Goal: Information Seeking & Learning: Learn about a topic

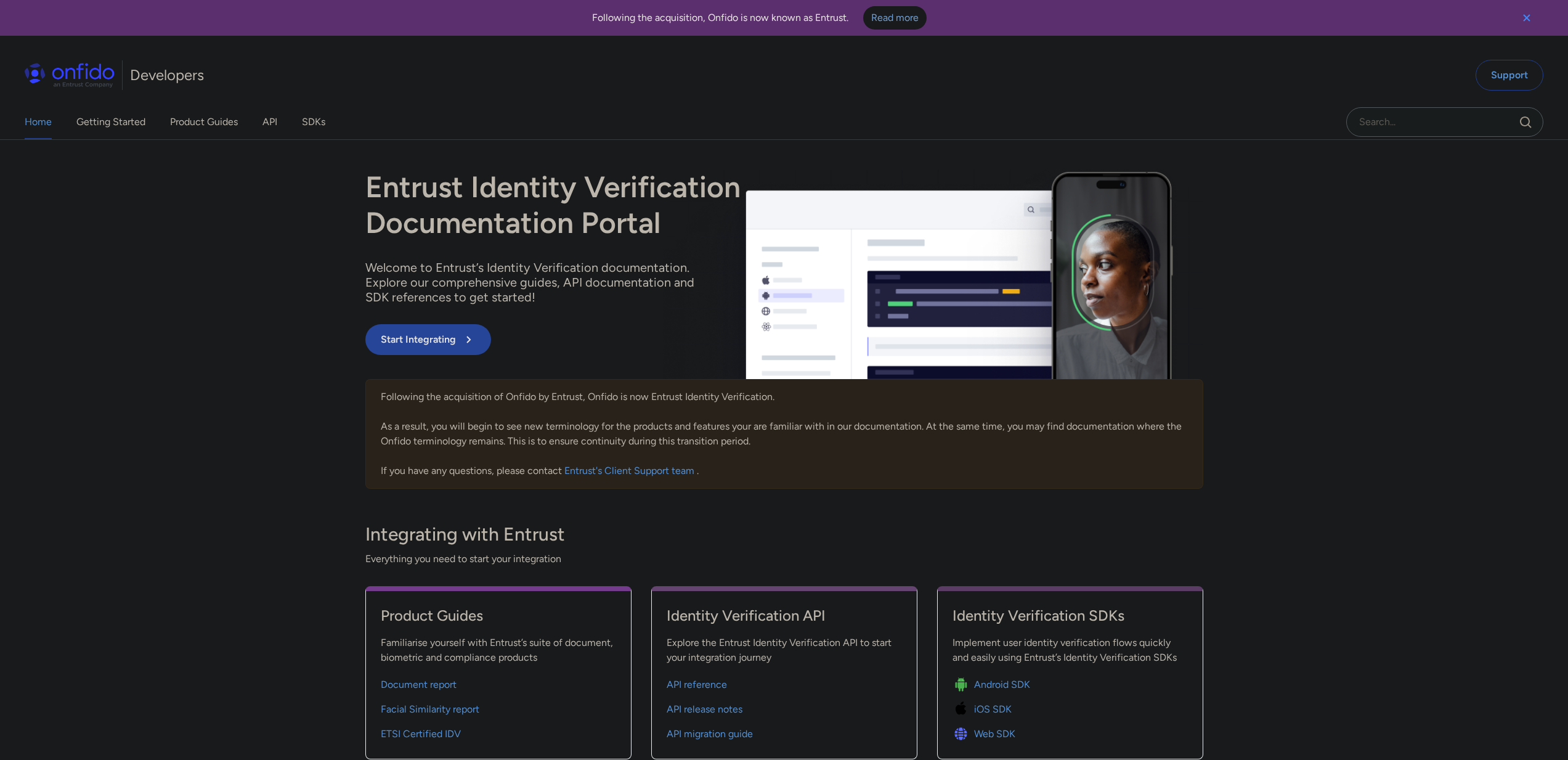
click at [155, 272] on div "Home Getting Started Product Guides API SDKs Support Entrust Identity Verificat…" at bounding box center [784, 466] width 1568 height 654
click at [315, 121] on link "SDKs" at bounding box center [313, 122] width 23 height 34
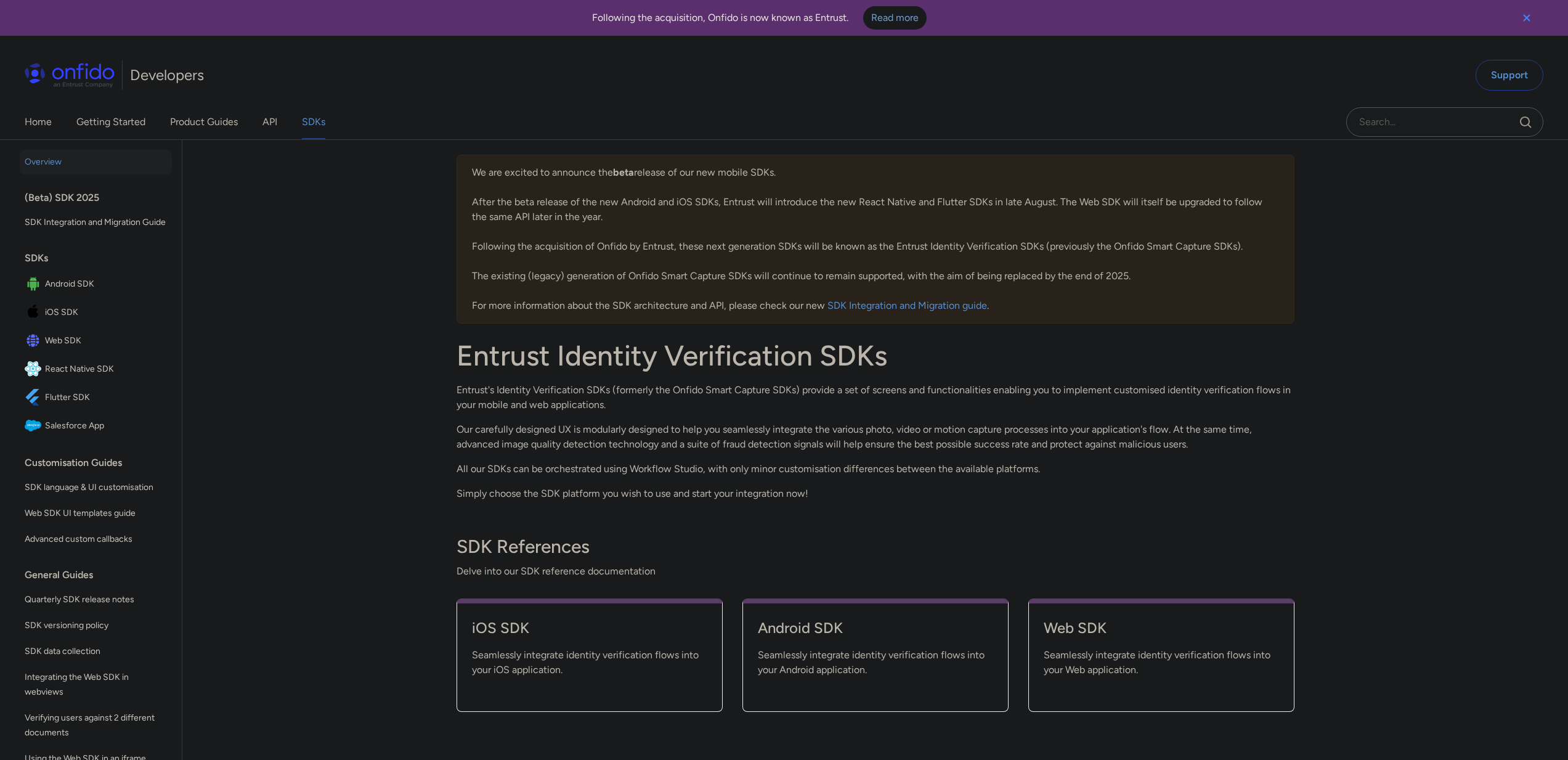
click at [302, 241] on div "Back to Home Overview (Beta) SDK 2025 SDK Integration and Migration Guide SDKs …" at bounding box center [784, 473] width 1568 height 666
click at [48, 350] on span "Web SDK" at bounding box center [106, 341] width 122 height 17
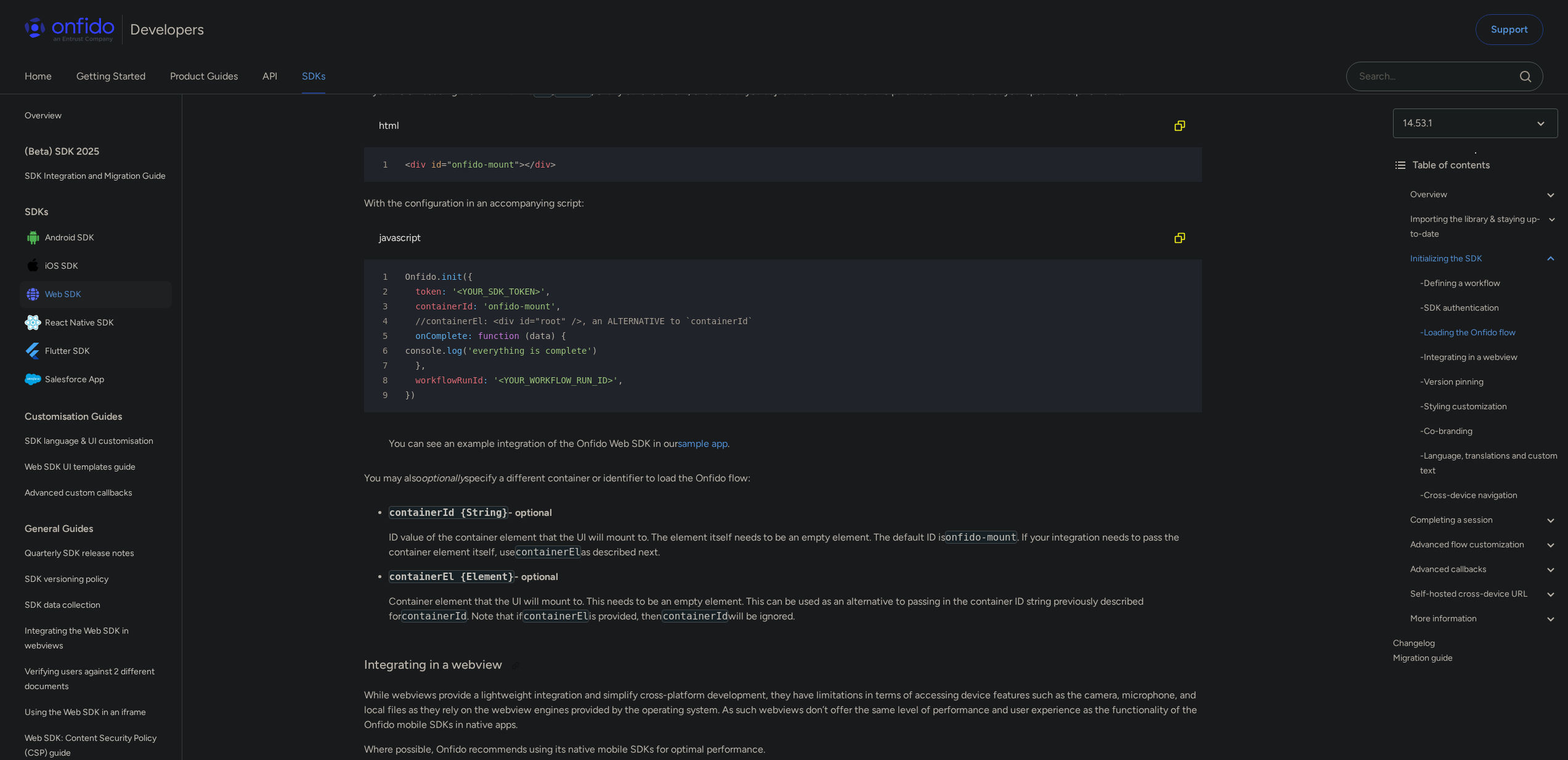
scroll to position [2963, 0]
click at [961, 485] on p "You may also optionally specify a different container or identifier to load the…" at bounding box center [783, 477] width 838 height 15
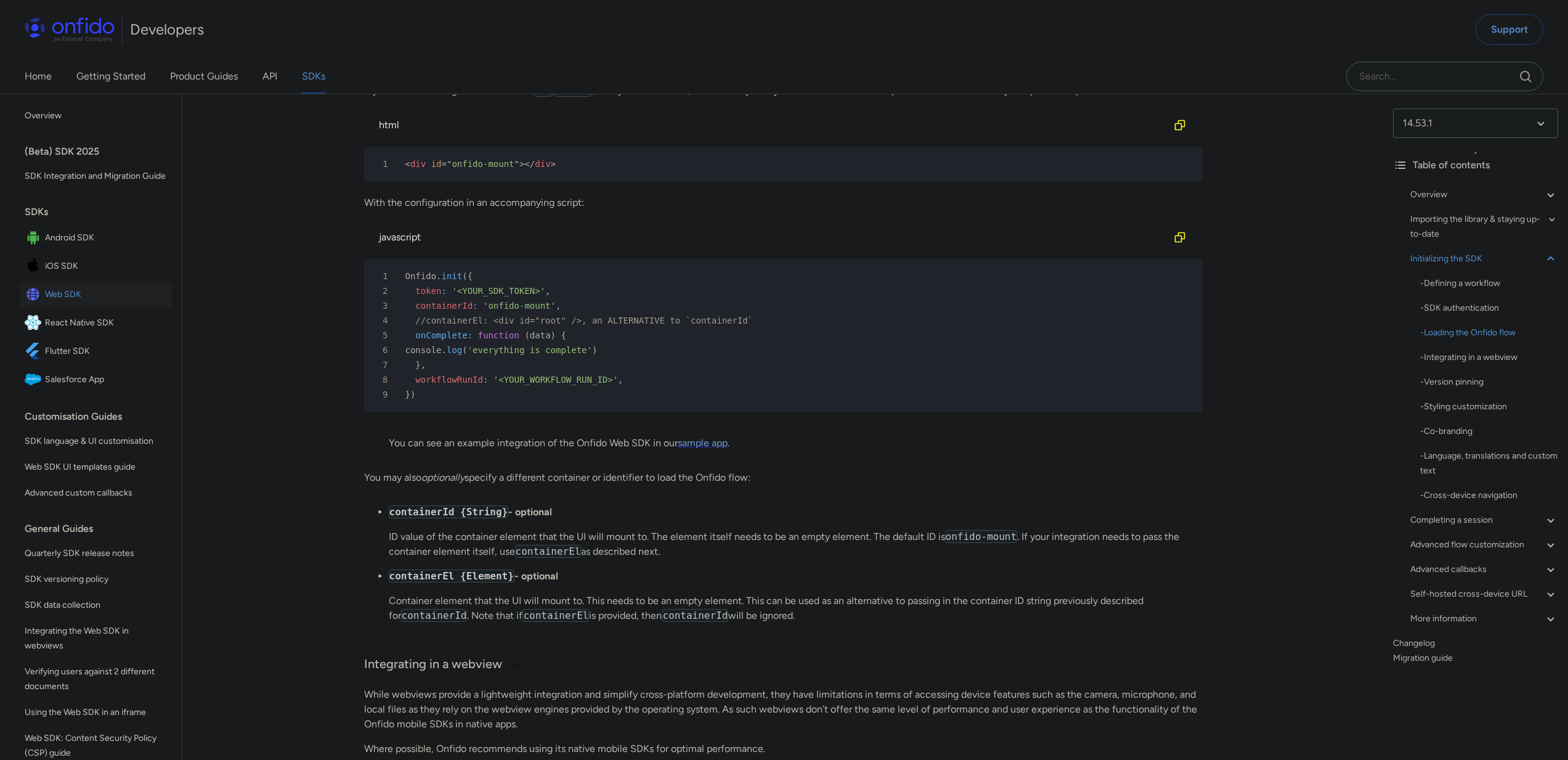
click at [712, 449] on link "sample app" at bounding box center [702, 443] width 50 height 12
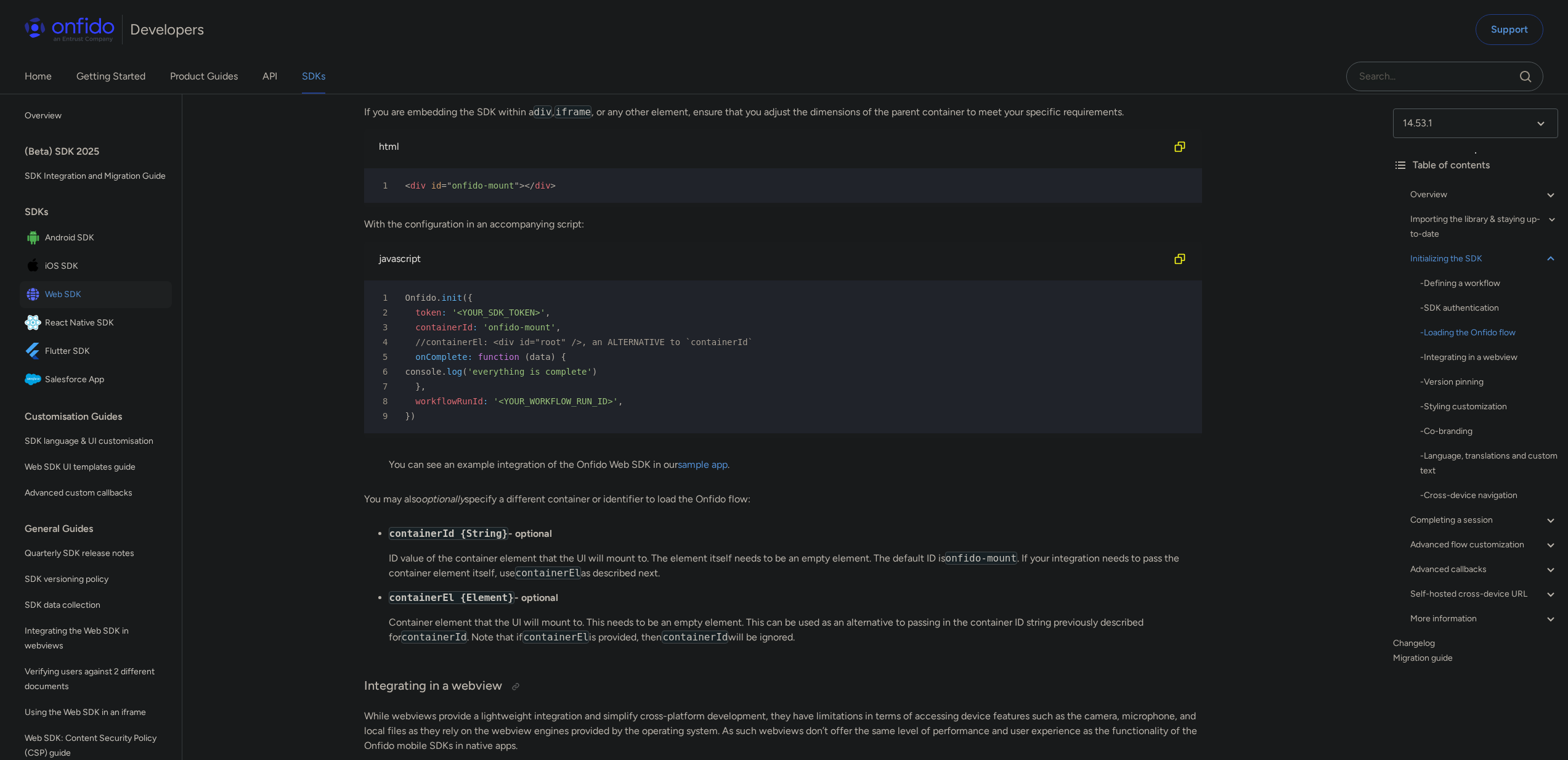
scroll to position [2945, 0]
click at [530, 315] on span "'<YOUR_SDK_TOKEN>'" at bounding box center [498, 310] width 94 height 10
click at [531, 315] on span "'<YOUR_SDK_TOKEN>'" at bounding box center [498, 310] width 94 height 10
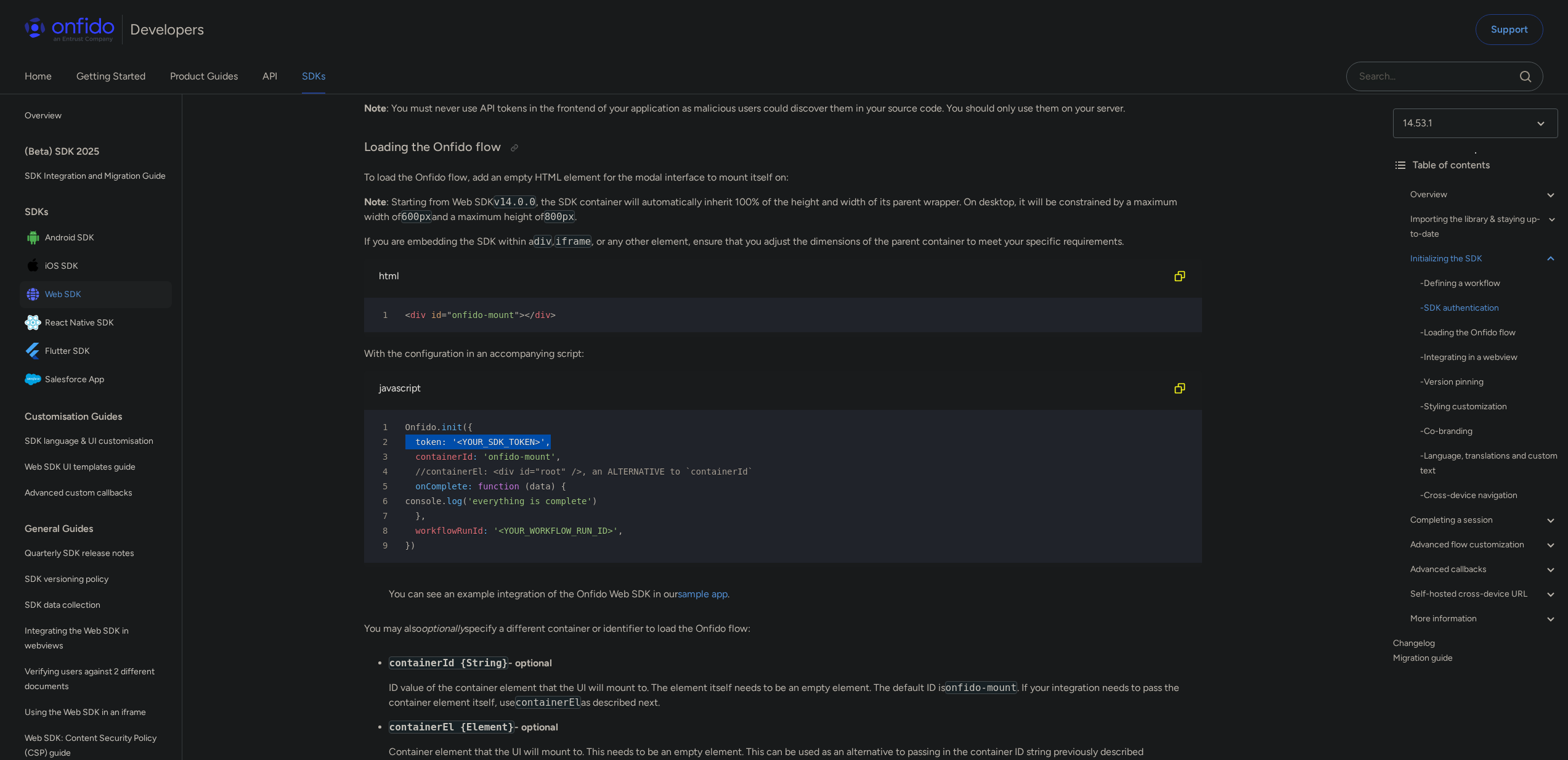
scroll to position [2838, 0]
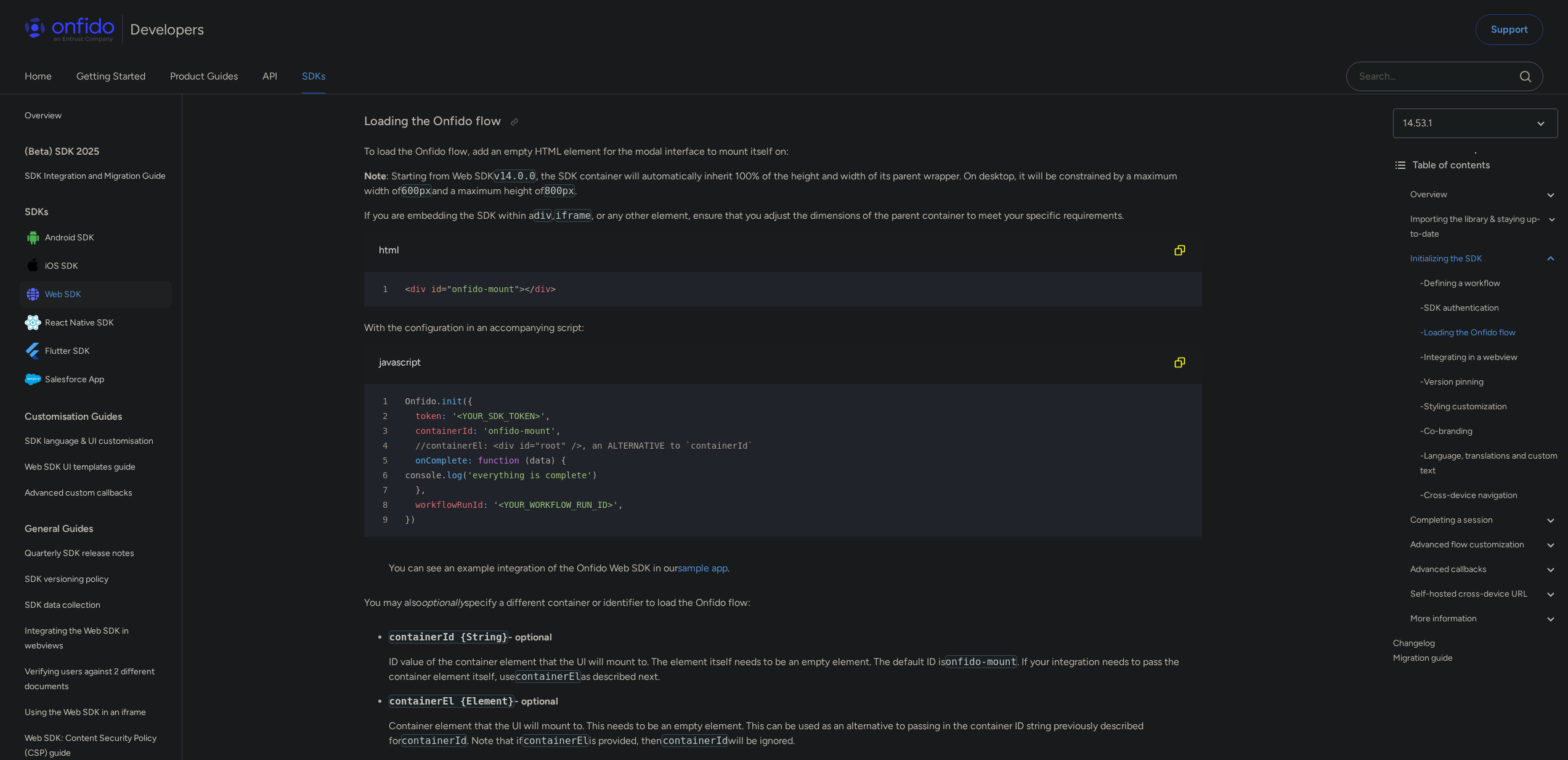
click at [608, 438] on div "3 containerId : 'onfido-mount' ," at bounding box center [777, 431] width 816 height 15
click at [580, 423] on div "2 token : '<YOUR_SDK_TOKEN>' ," at bounding box center [777, 416] width 816 height 15
click at [873, 423] on div "2 token : '<YOUR_SDK_TOKEN>' ," at bounding box center [777, 416] width 816 height 15
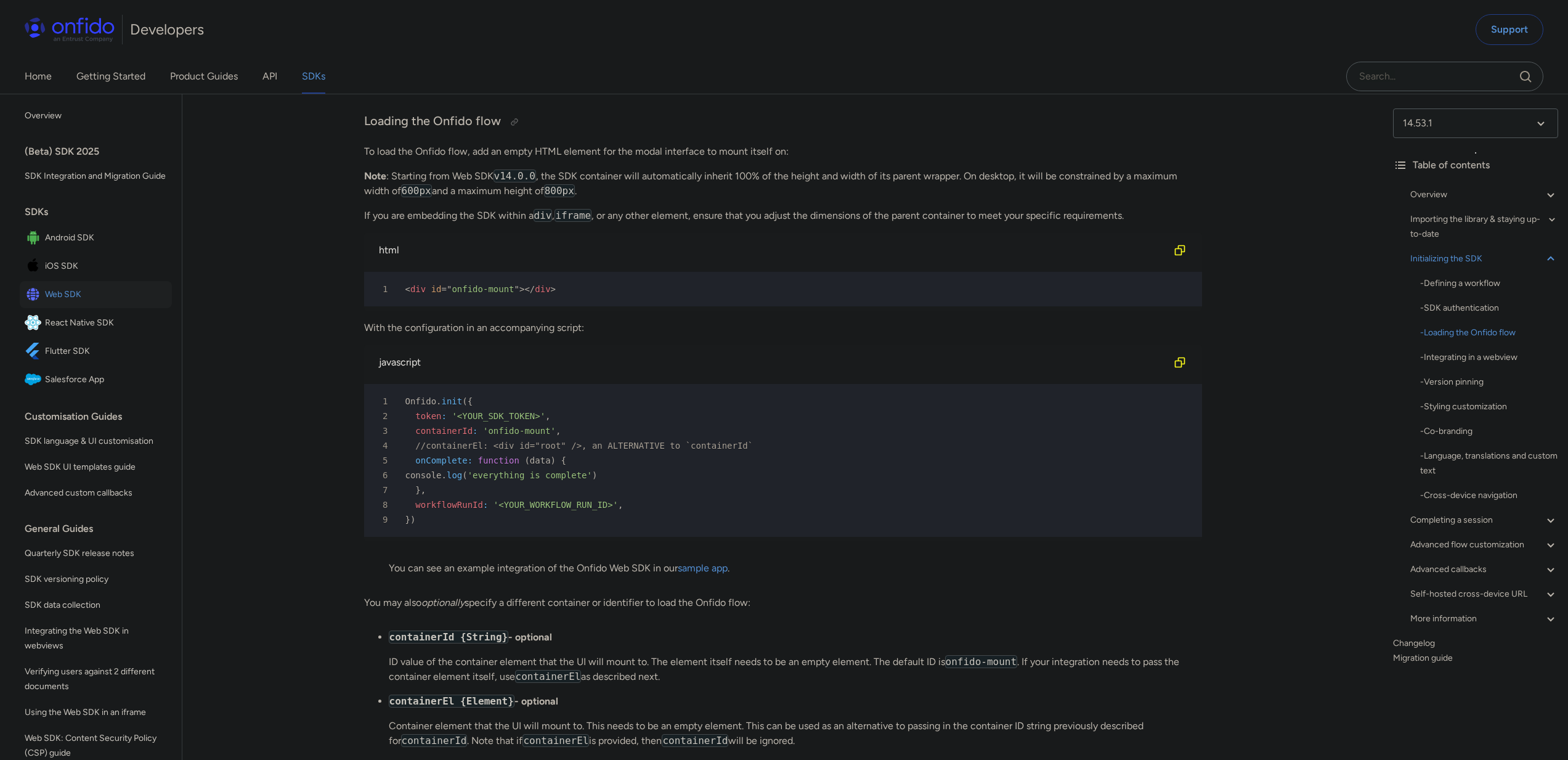
click at [619, 409] on div "1 Onfido . init ( {" at bounding box center [777, 401] width 816 height 15
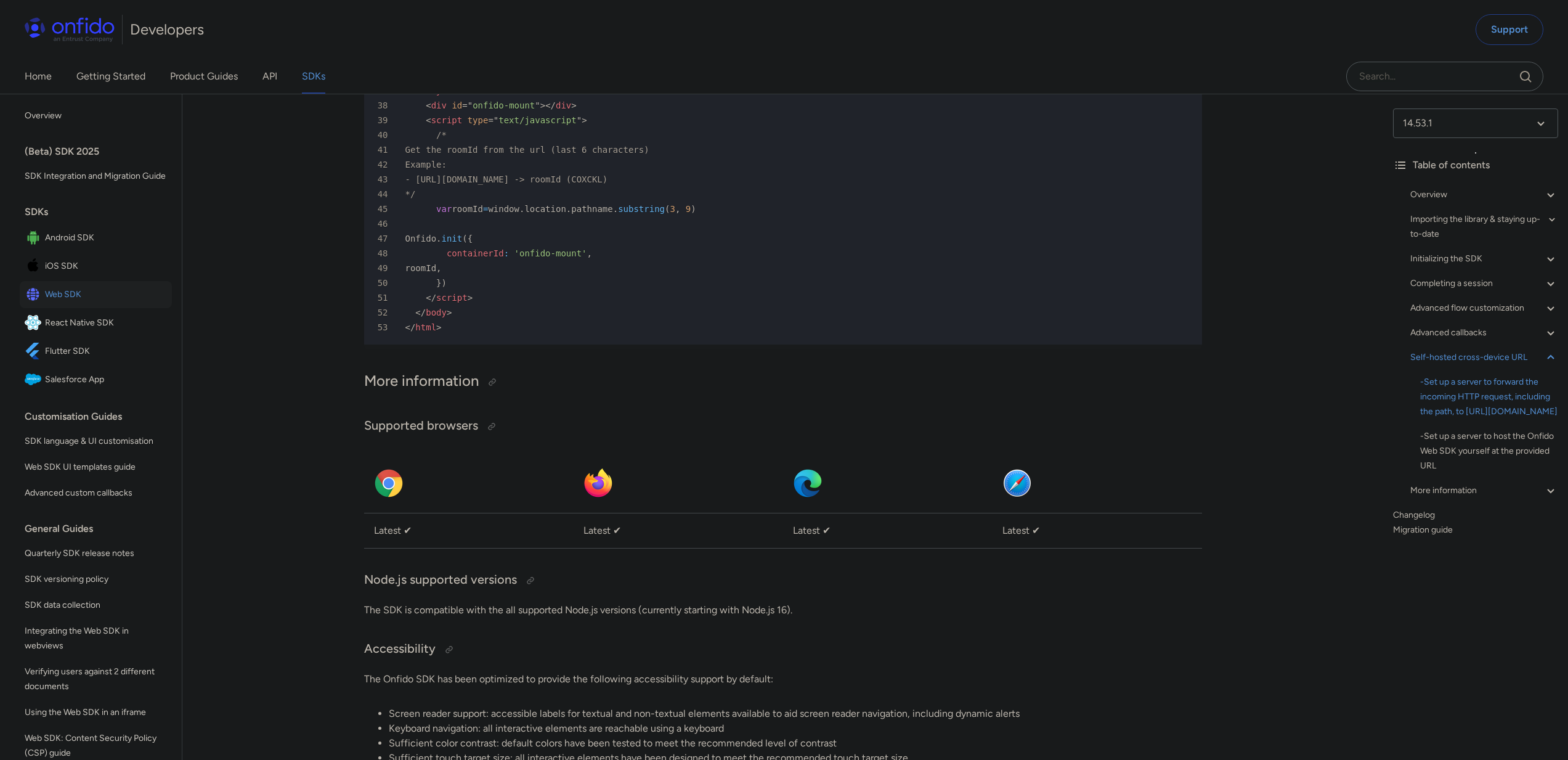
scroll to position [32093, 0]
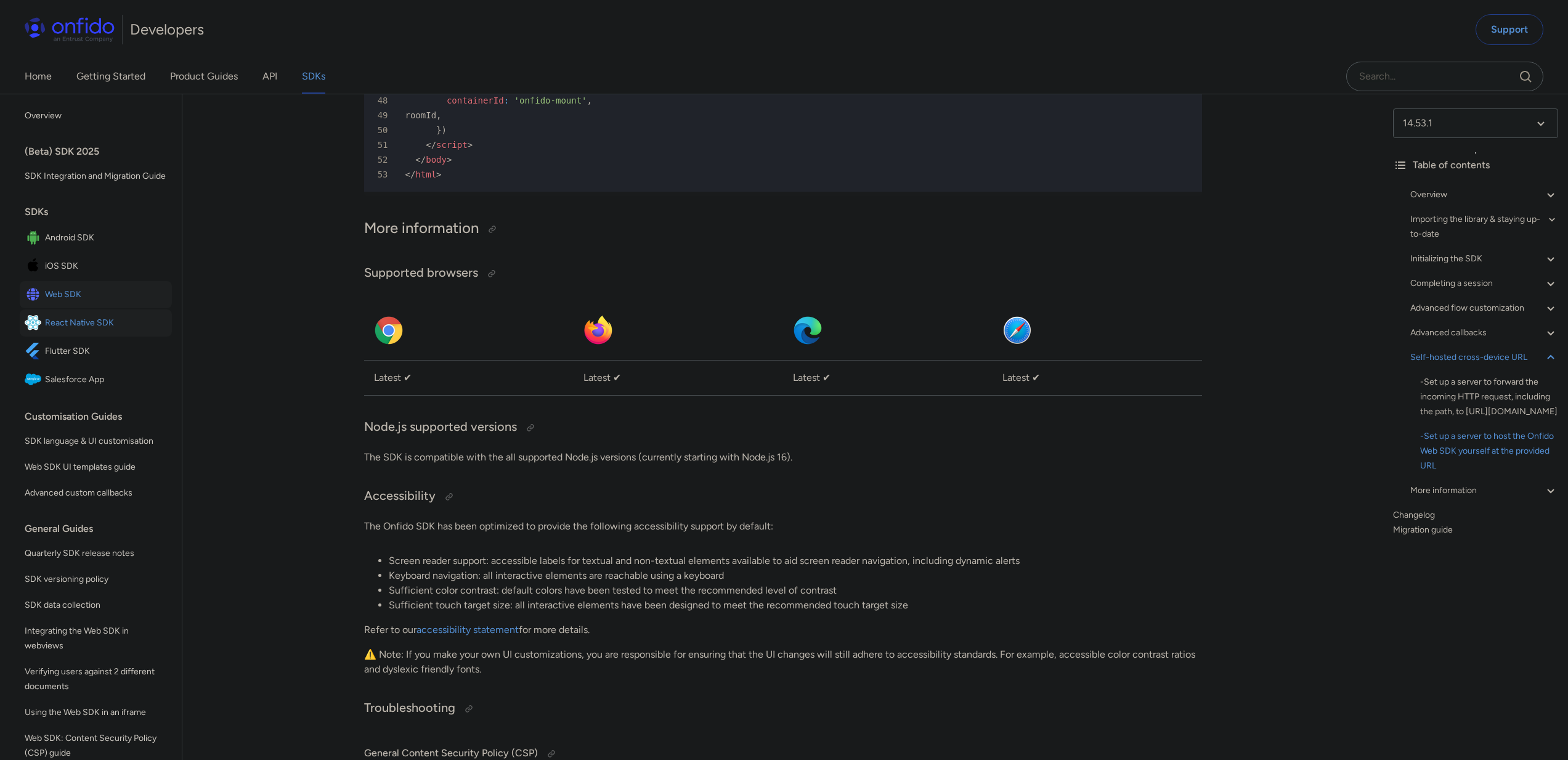
click at [101, 332] on span "React Native SDK" at bounding box center [106, 323] width 122 height 17
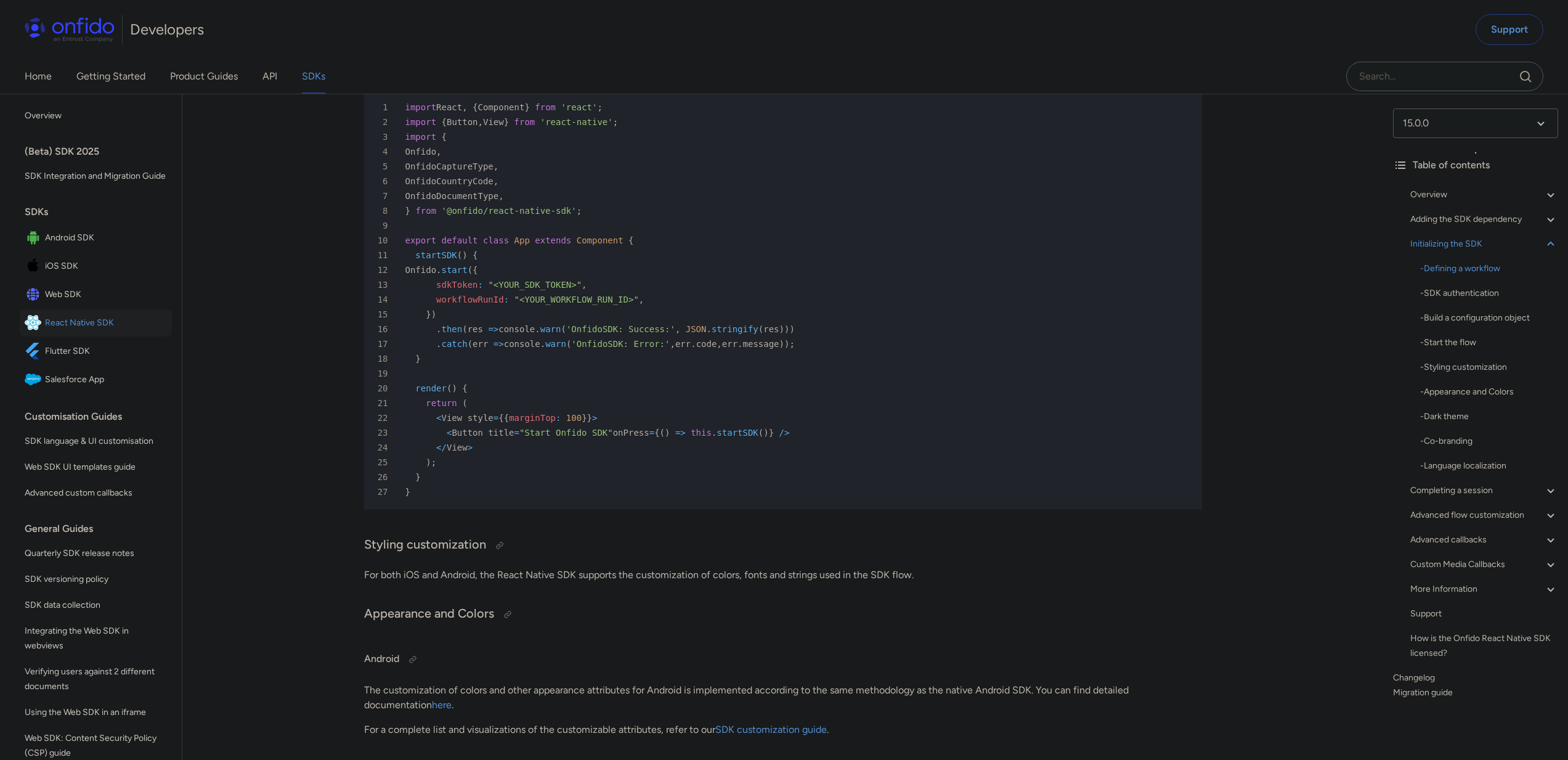
scroll to position [5337, 0]
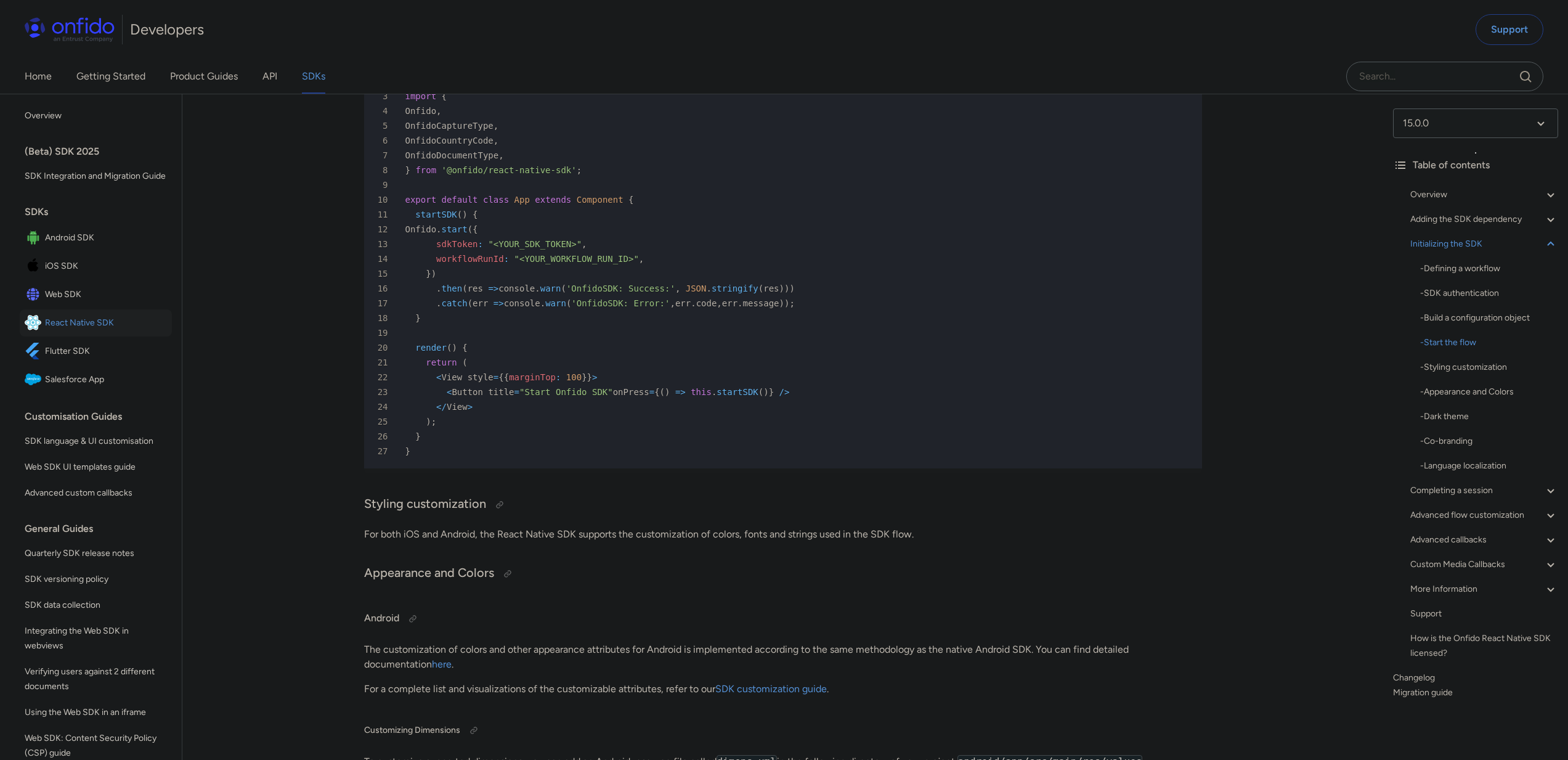
click at [571, 264] on span ""<YOUR_WORKFLOW_RUN_ID>"" at bounding box center [576, 259] width 125 height 10
click at [570, 264] on span ""<YOUR_WORKFLOW_RUN_ID>"" at bounding box center [576, 259] width 125 height 10
click at [942, 281] on div "15 } )" at bounding box center [777, 273] width 816 height 15
click at [522, 251] on div "13 sdkToken : "<YOUR_SDK_TOKEN>" ," at bounding box center [777, 244] width 816 height 15
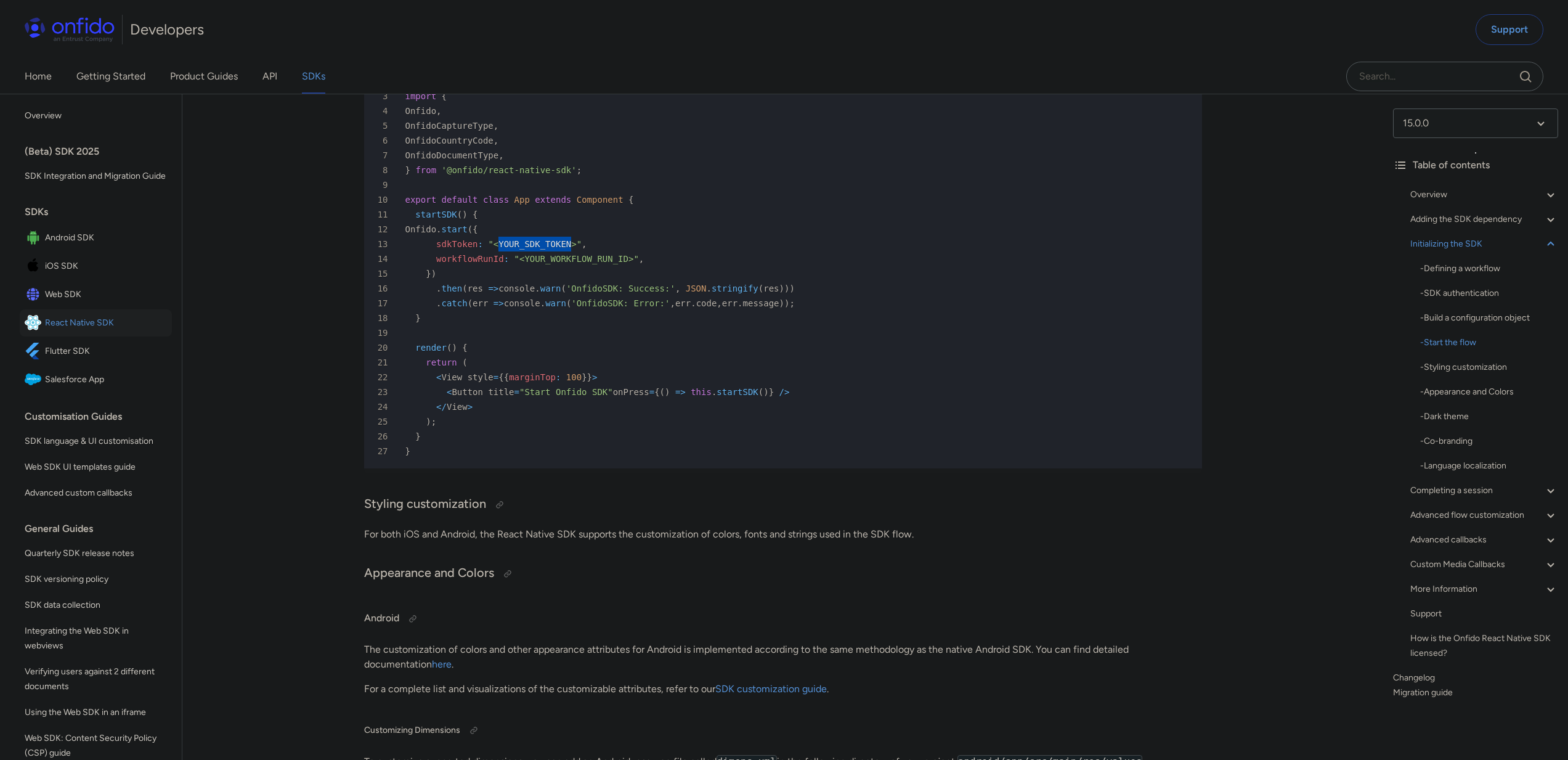
click at [522, 251] on div "13 sdkToken : "<YOUR_SDK_TOKEN>" ," at bounding box center [777, 244] width 816 height 15
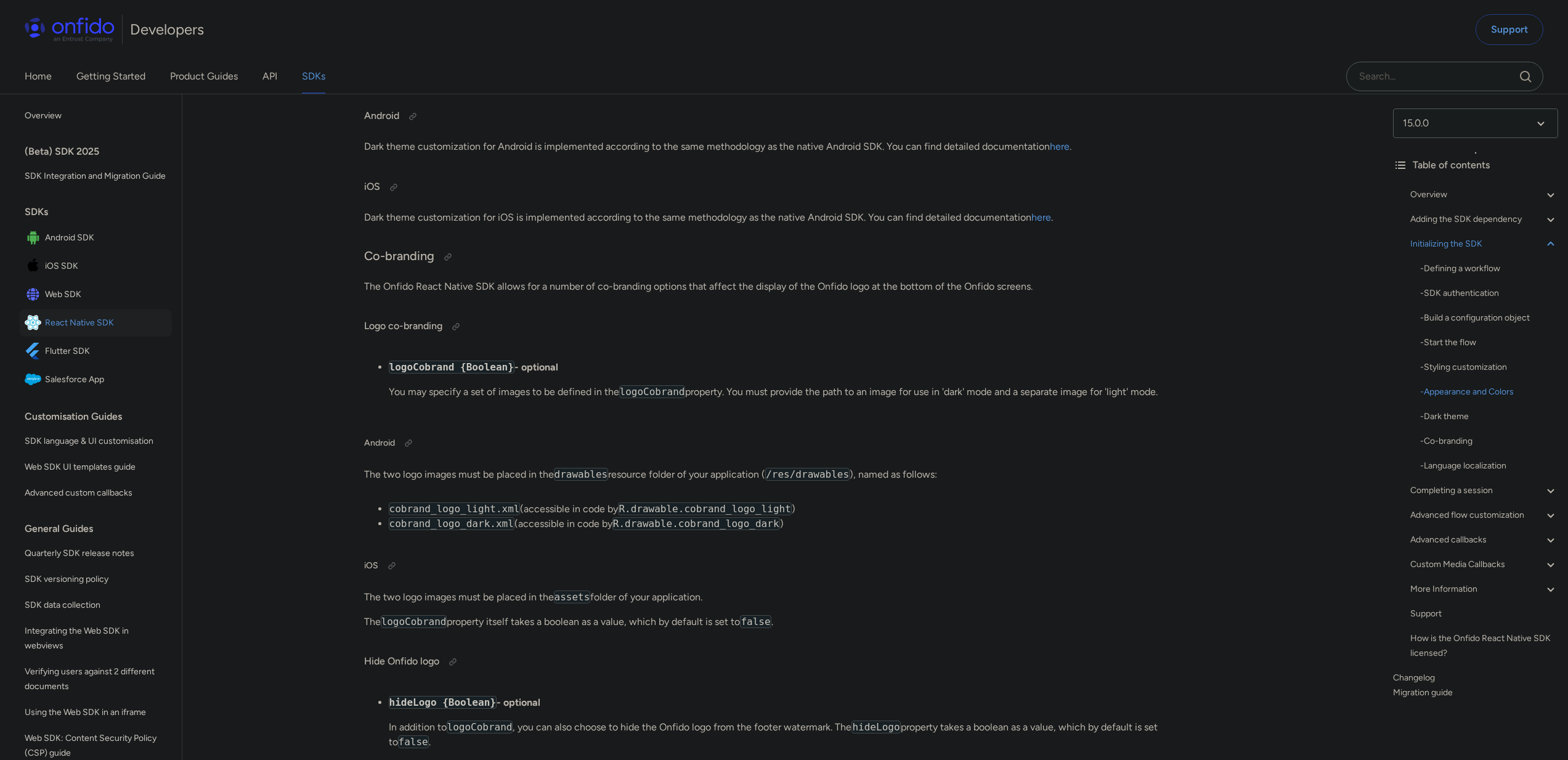
scroll to position [6728, 0]
click at [62, 275] on span "iOS SDK" at bounding box center [106, 267] width 122 height 17
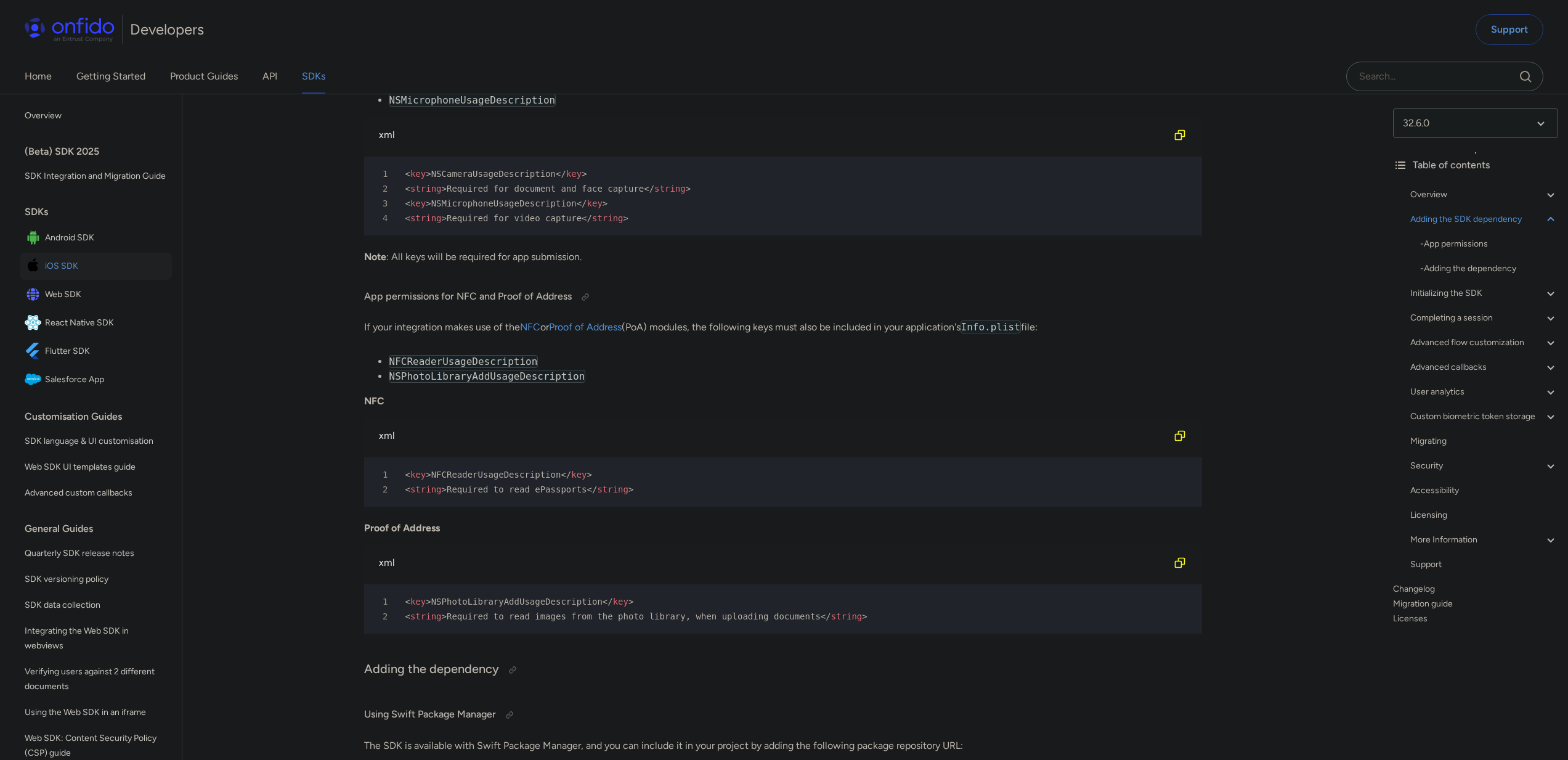
scroll to position [1337, 0]
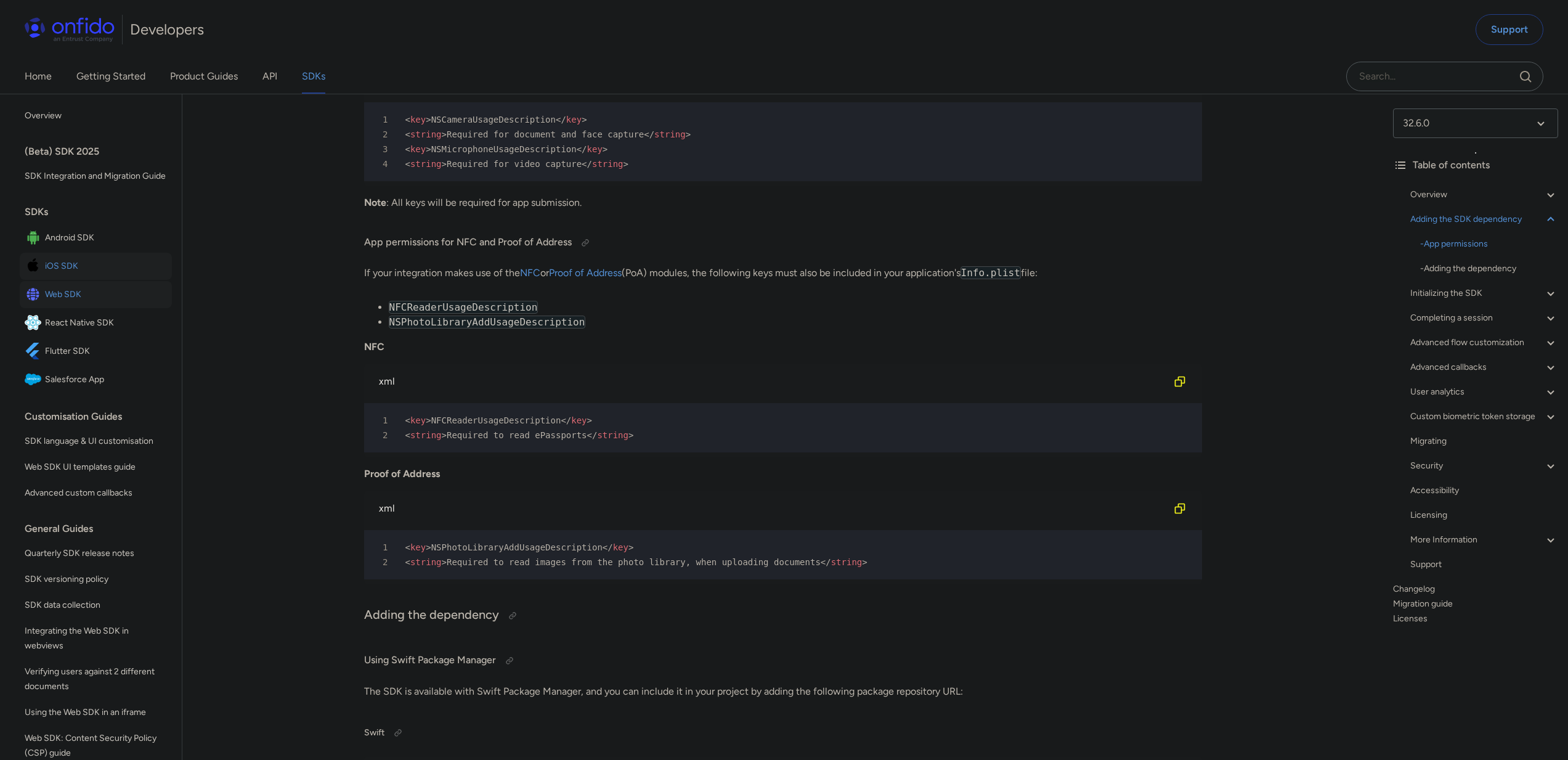
click at [60, 303] on span "Web SDK" at bounding box center [106, 294] width 122 height 17
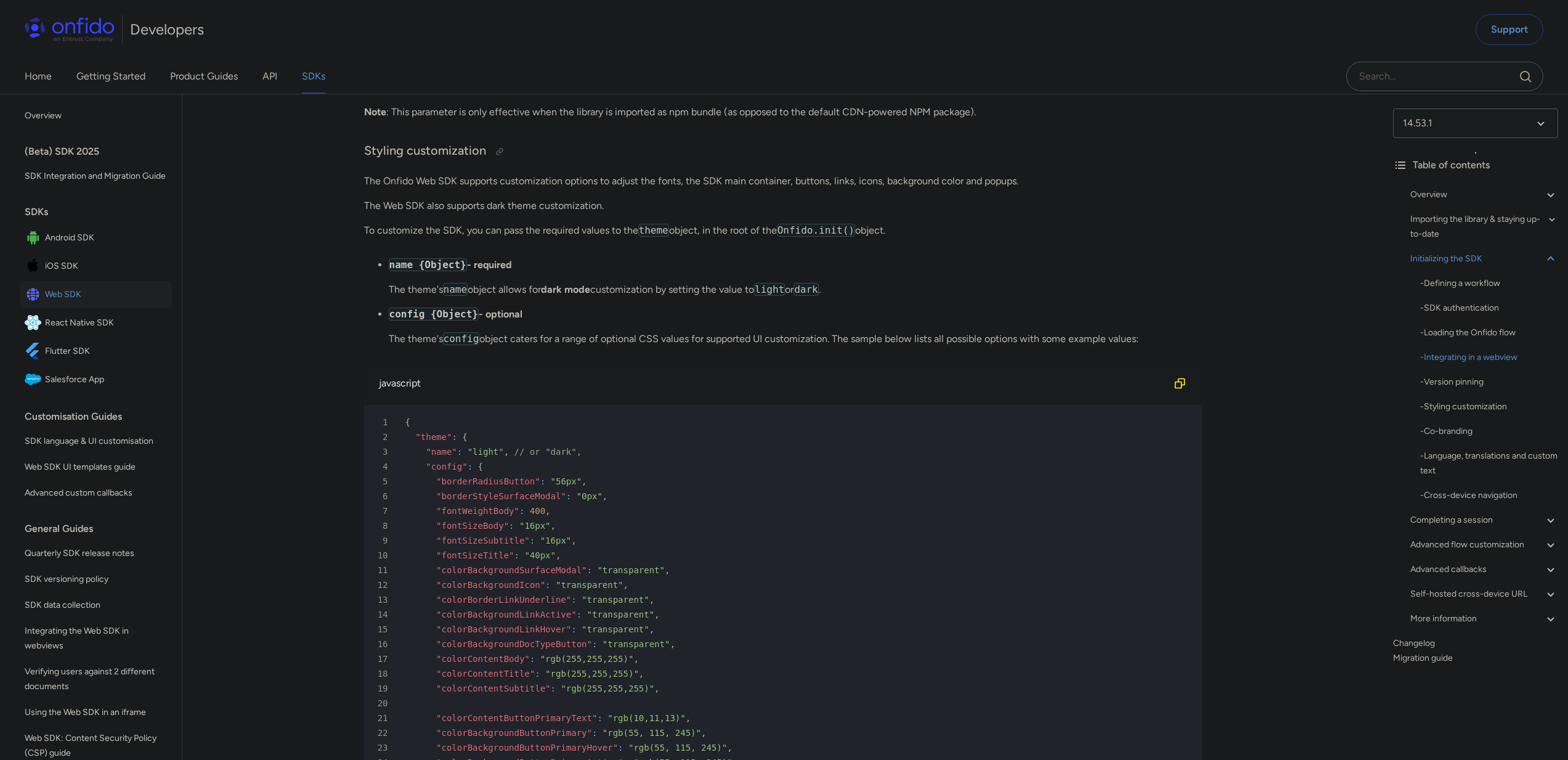
scroll to position [3857, 0]
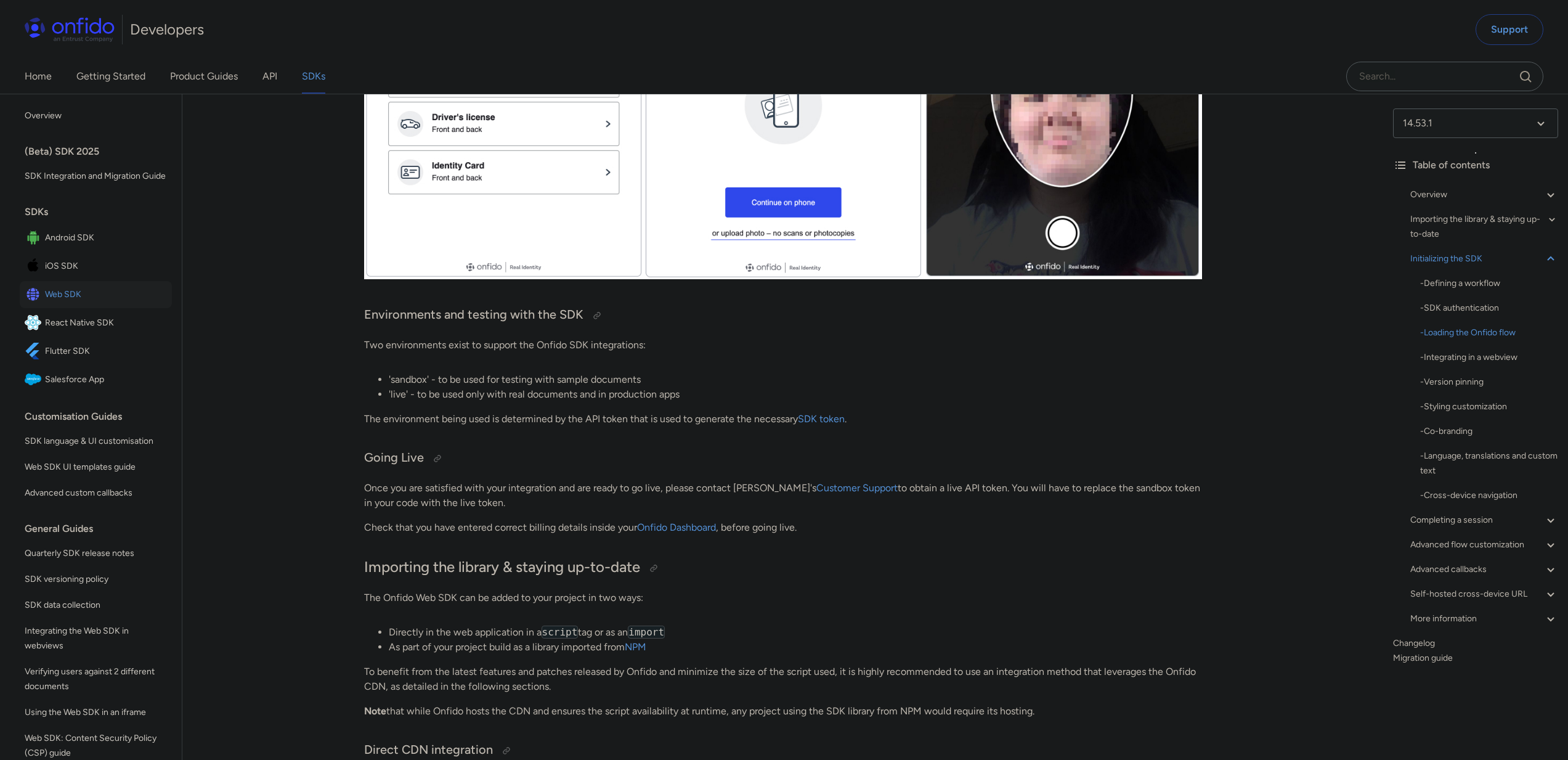
scroll to position [3082, 0]
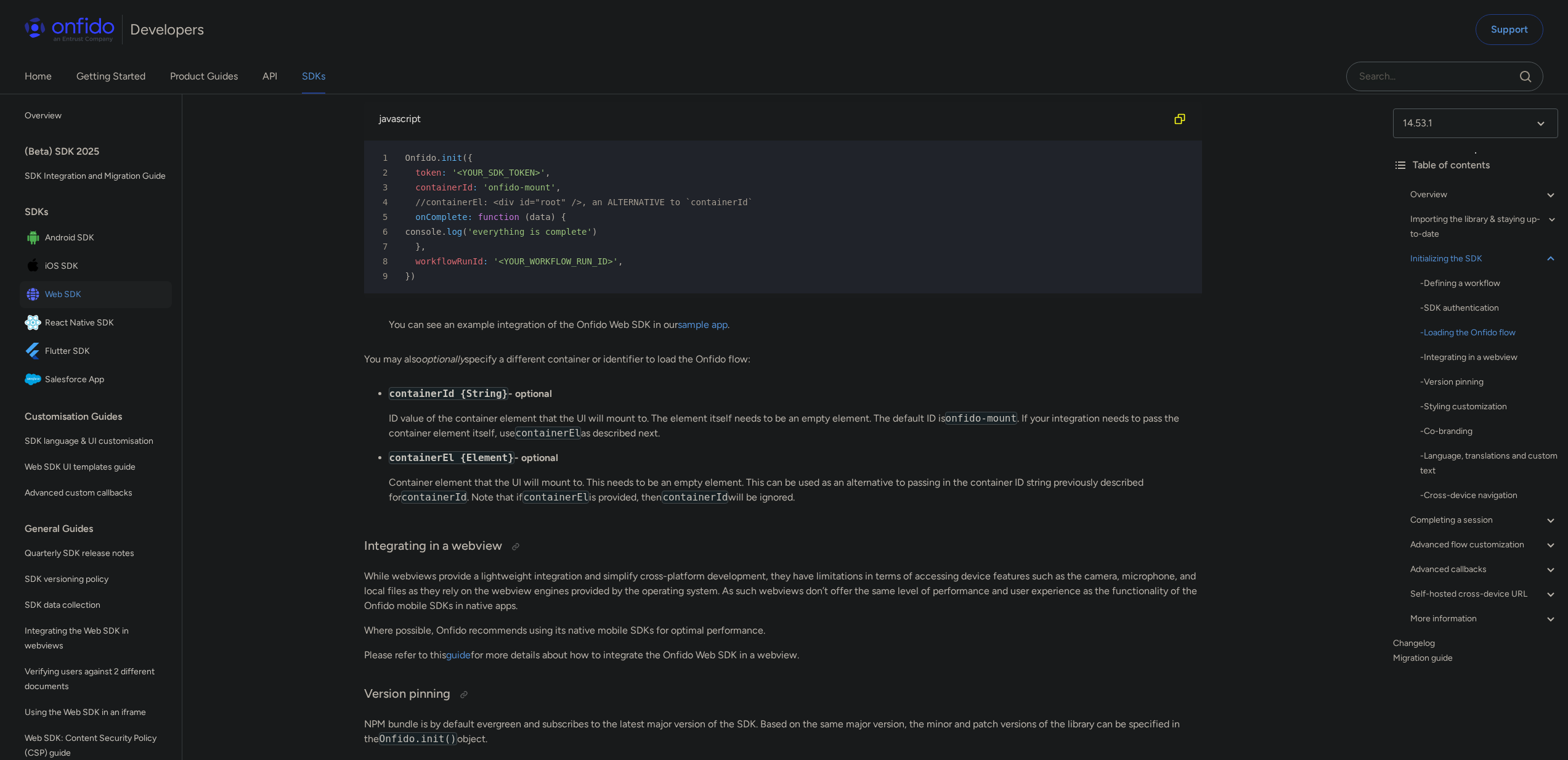
drag, startPoint x: 942, startPoint y: 404, endPoint x: 725, endPoint y: 393, distance: 217.3
click at [702, 330] on link "sample app" at bounding box center [702, 324] width 50 height 12
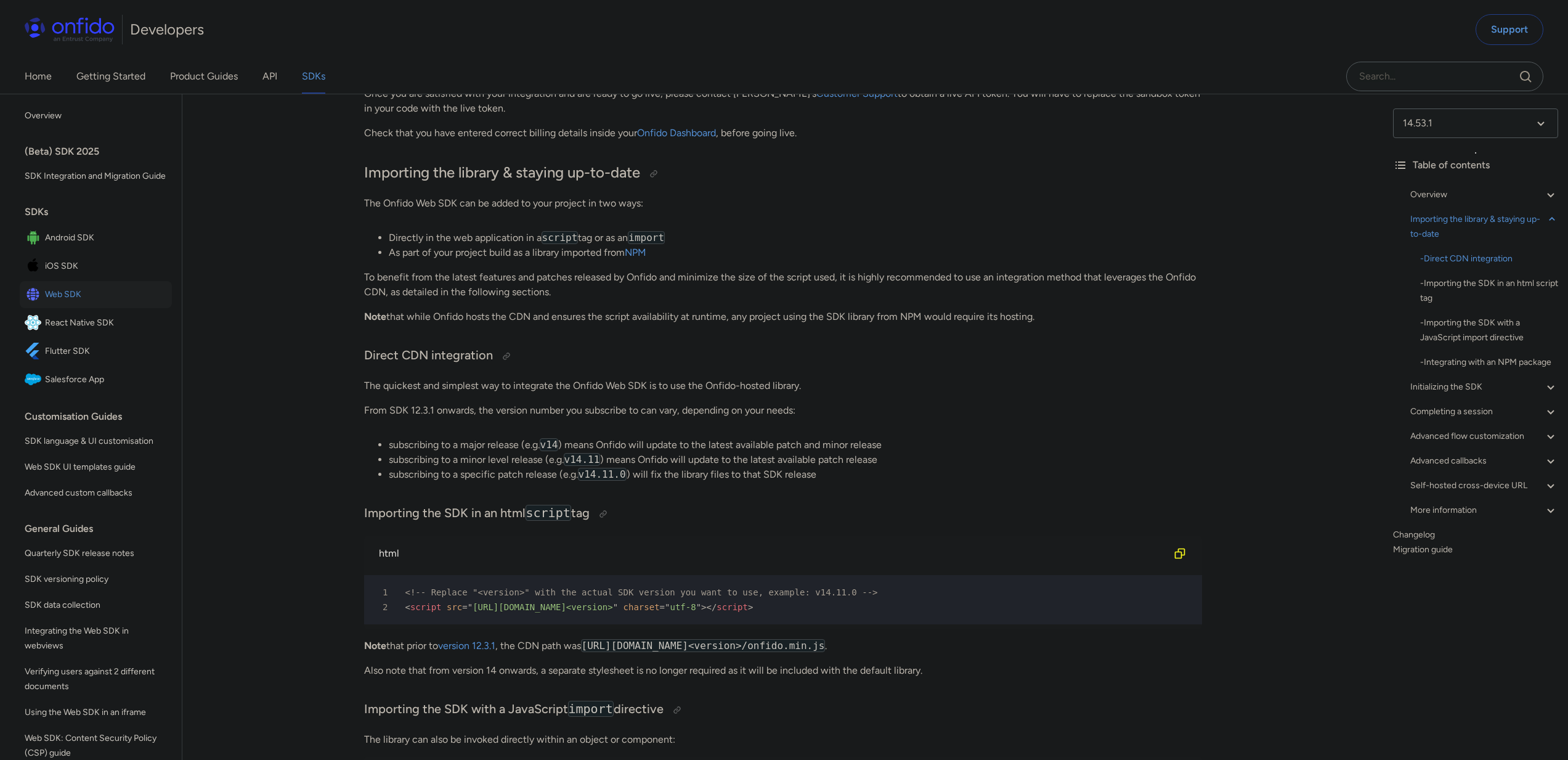
scroll to position [818, 0]
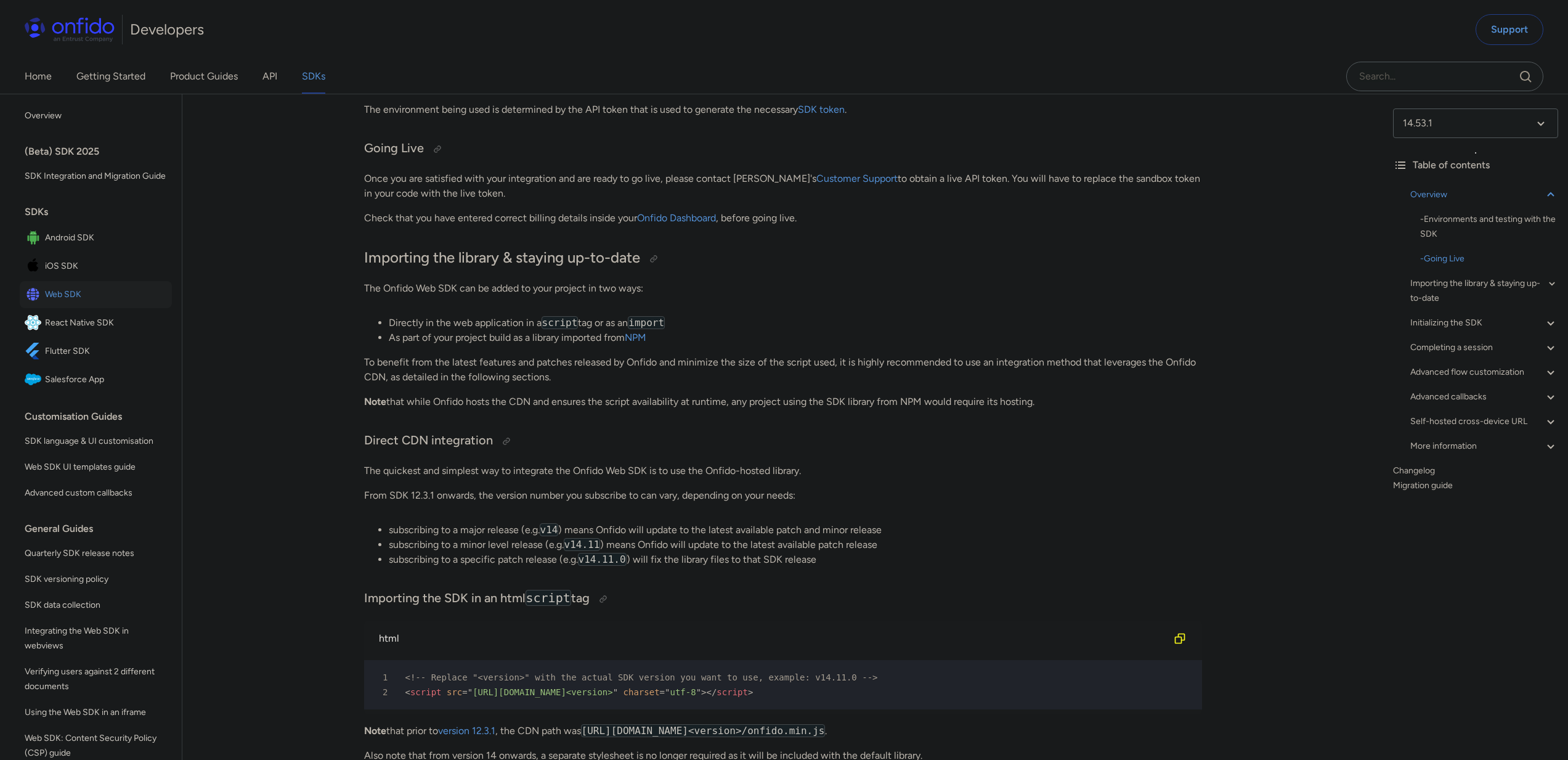
click at [91, 329] on span "React Native SDK" at bounding box center [106, 323] width 122 height 17
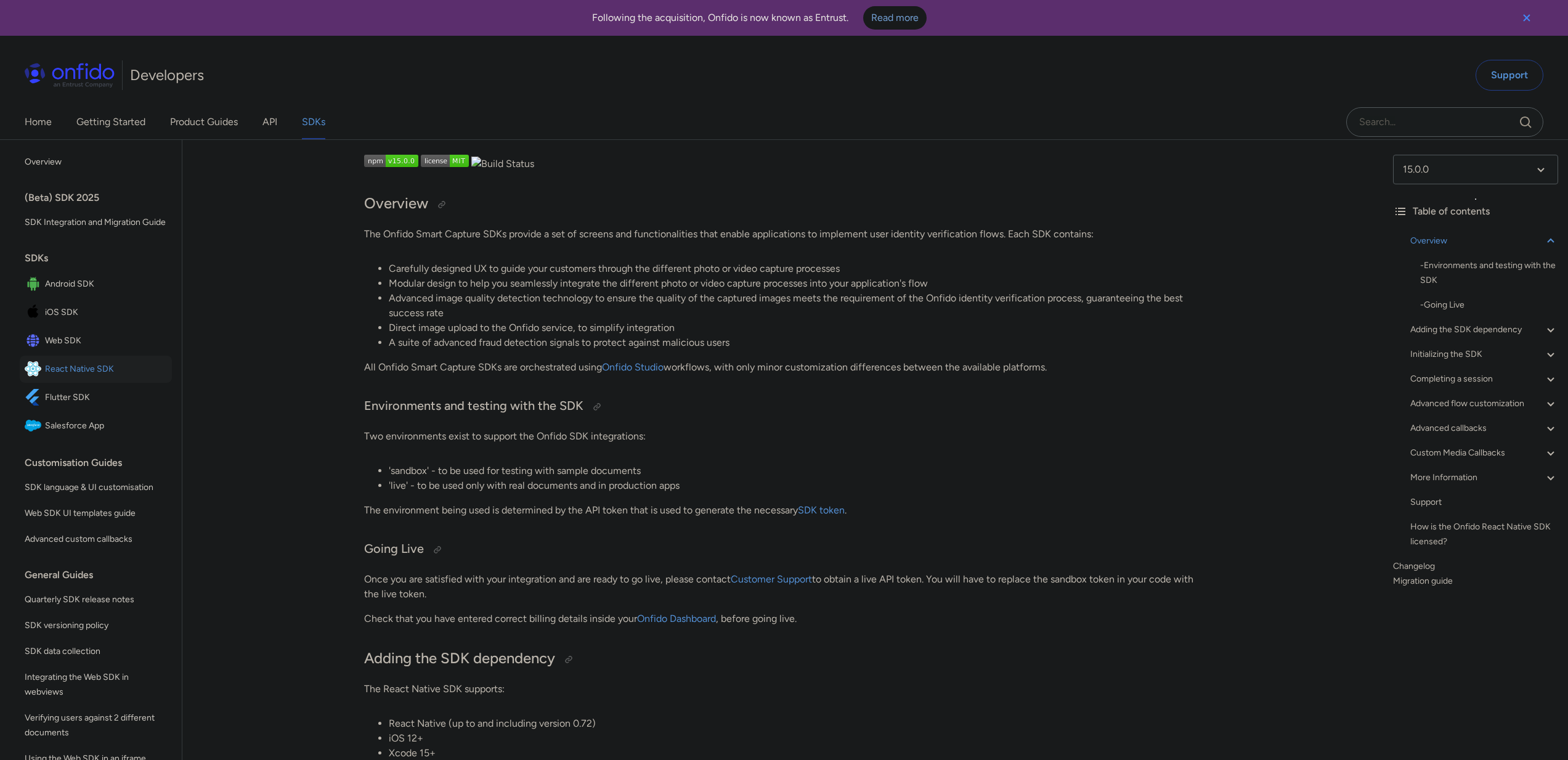
click at [1108, 480] on li "'live' - to be used only with real documents and in production apps" at bounding box center [795, 485] width 813 height 15
click at [505, 511] on p "The environment being used is determined by the API token that is used to gener…" at bounding box center [783, 510] width 838 height 15
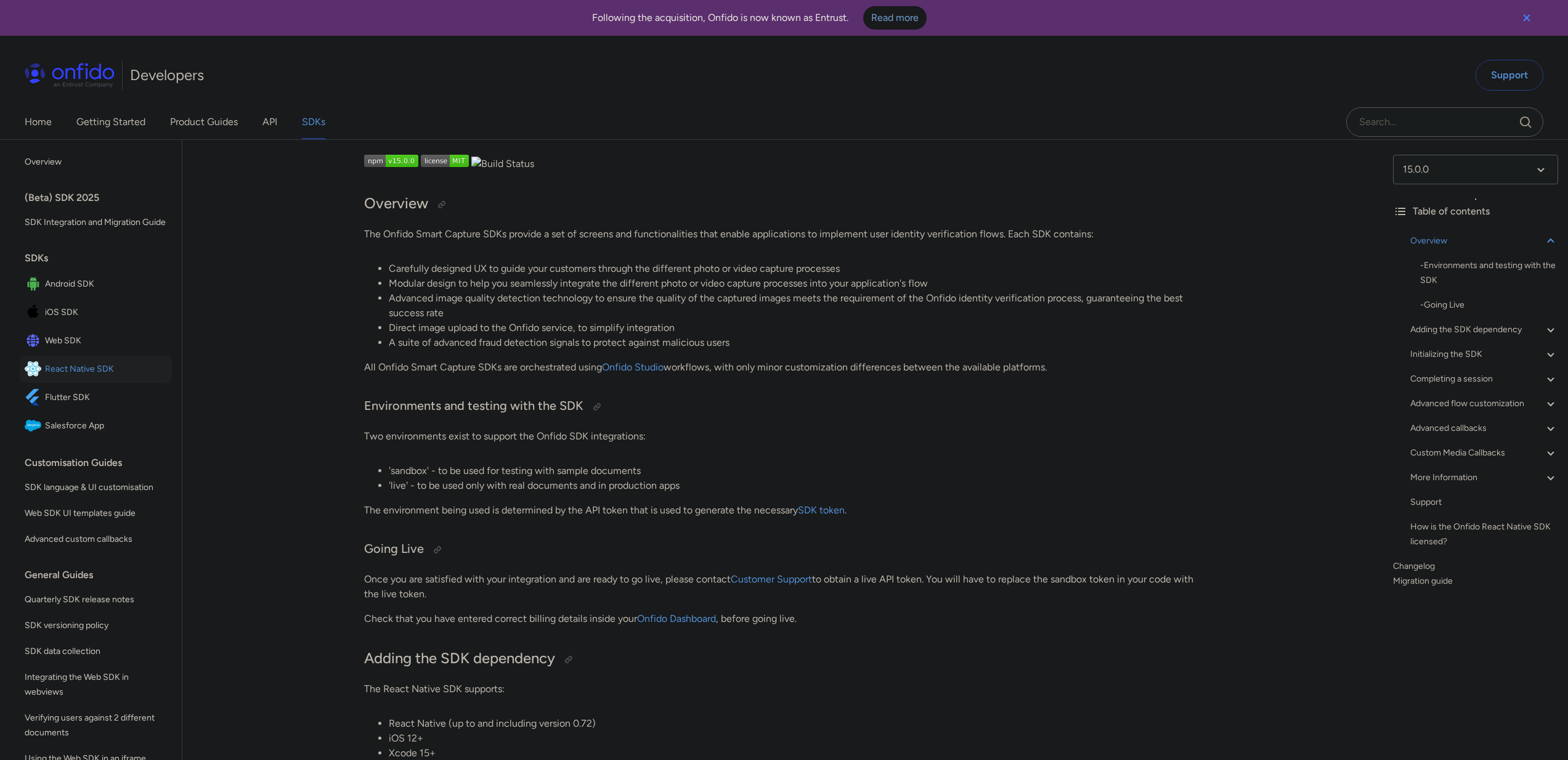
click at [701, 512] on p "The environment being used is determined by the API token that is used to gener…" at bounding box center [783, 510] width 838 height 15
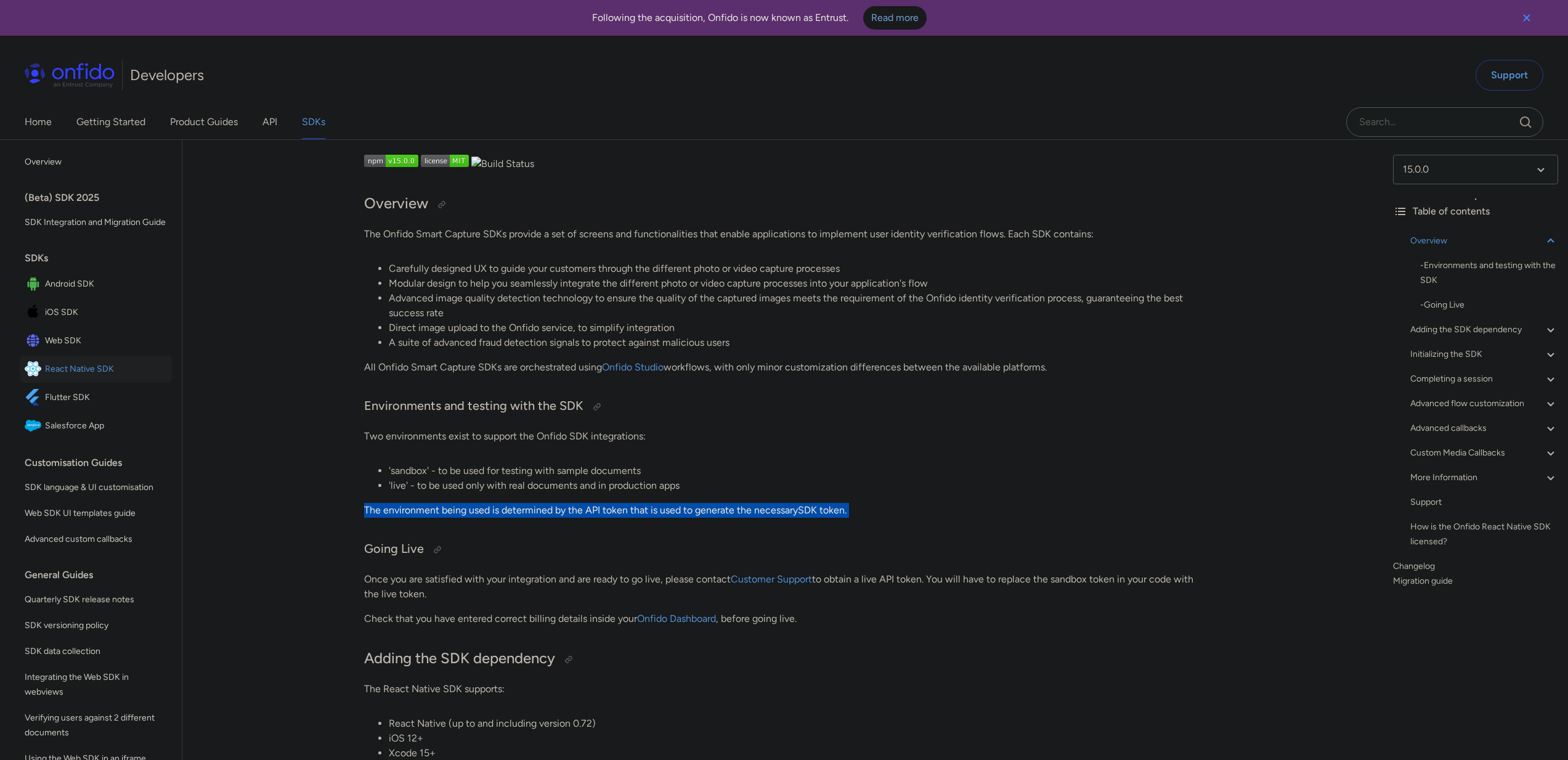
click at [701, 512] on p "The environment being used is determined by the API token that is used to gener…" at bounding box center [783, 510] width 838 height 15
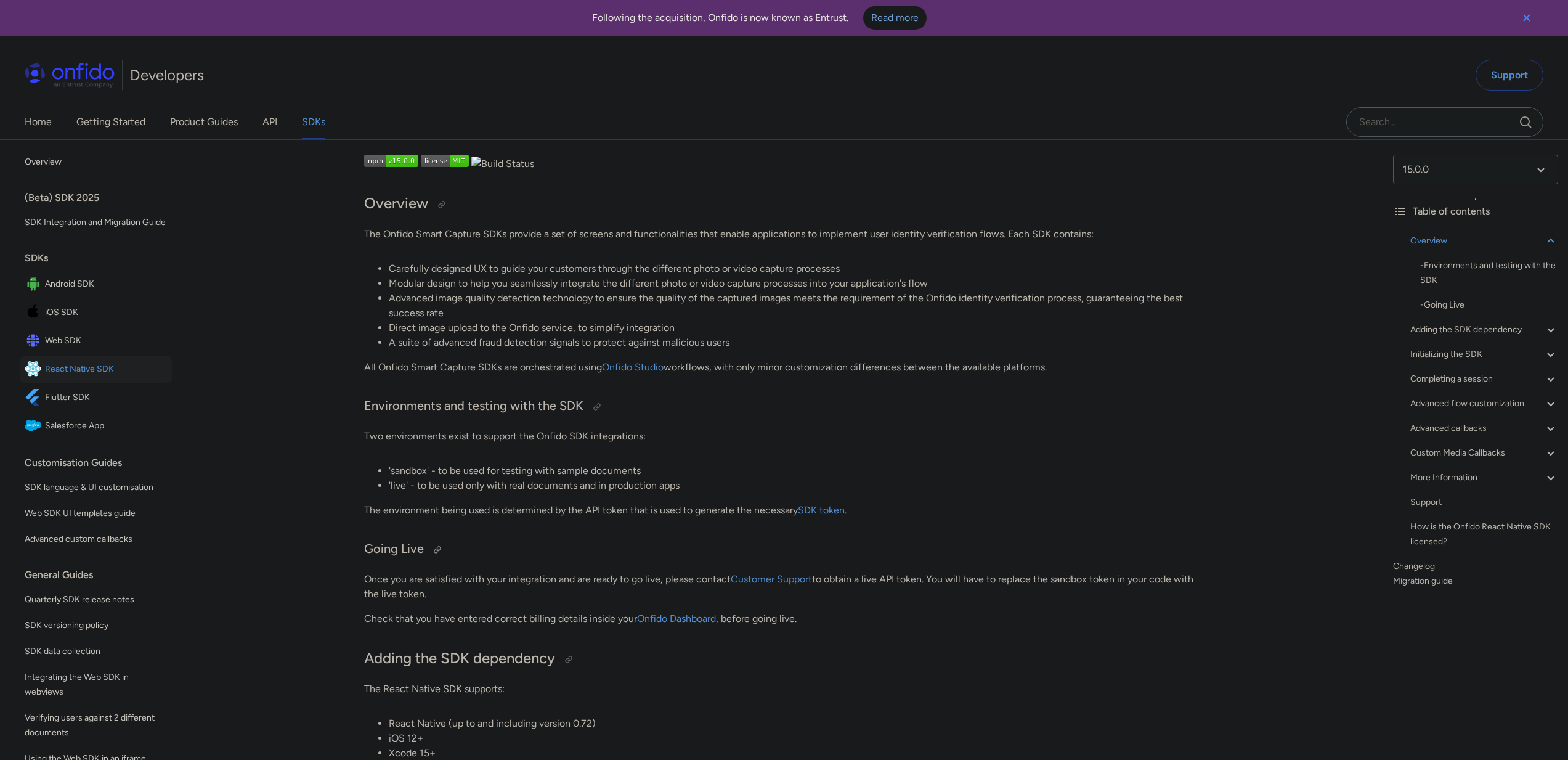
click at [878, 542] on h3 "Going Live" at bounding box center [783, 549] width 838 height 20
click at [822, 511] on link "SDK token" at bounding box center [821, 510] width 47 height 12
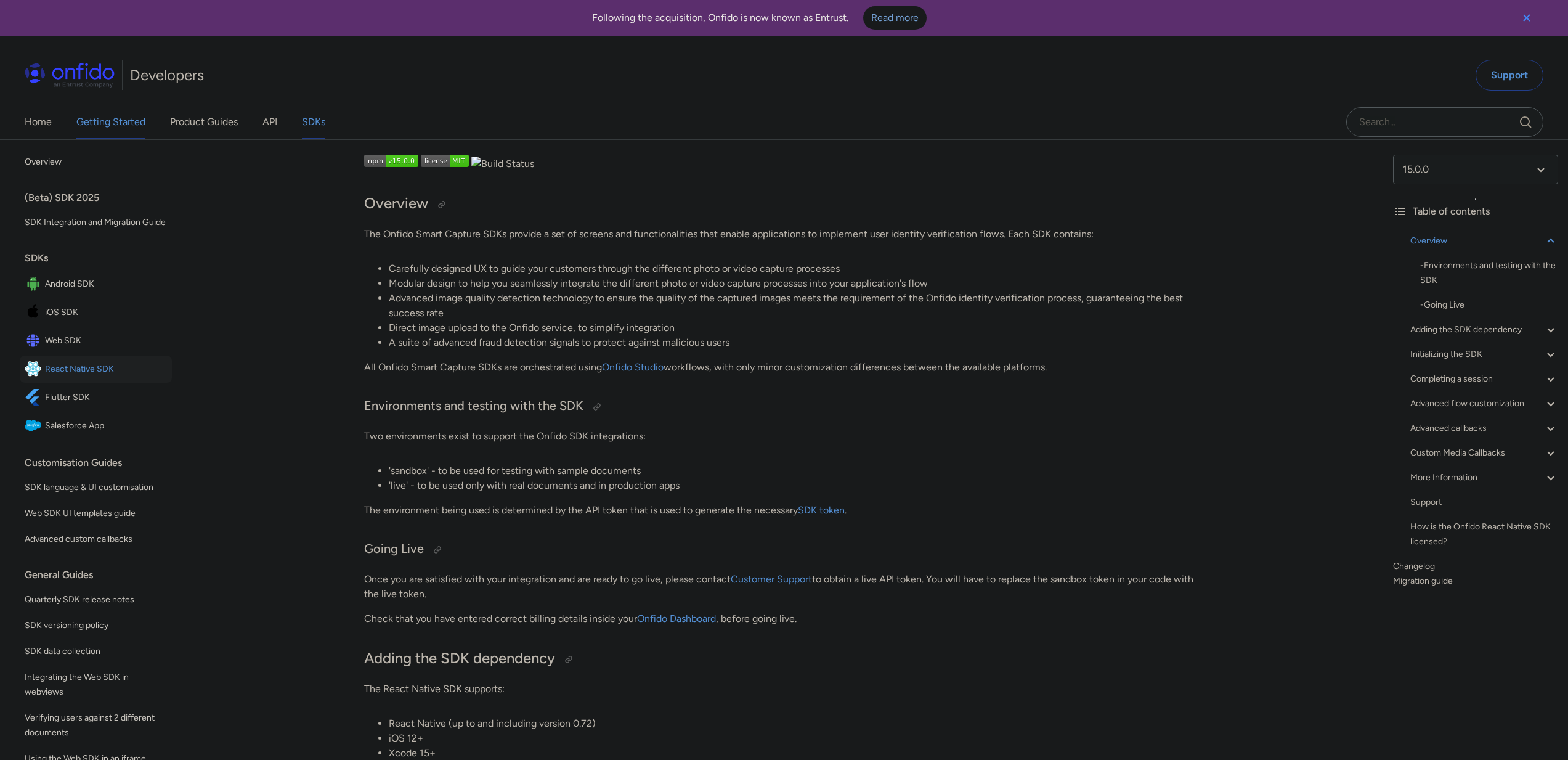
click at [103, 125] on link "Getting Started" at bounding box center [111, 122] width 69 height 34
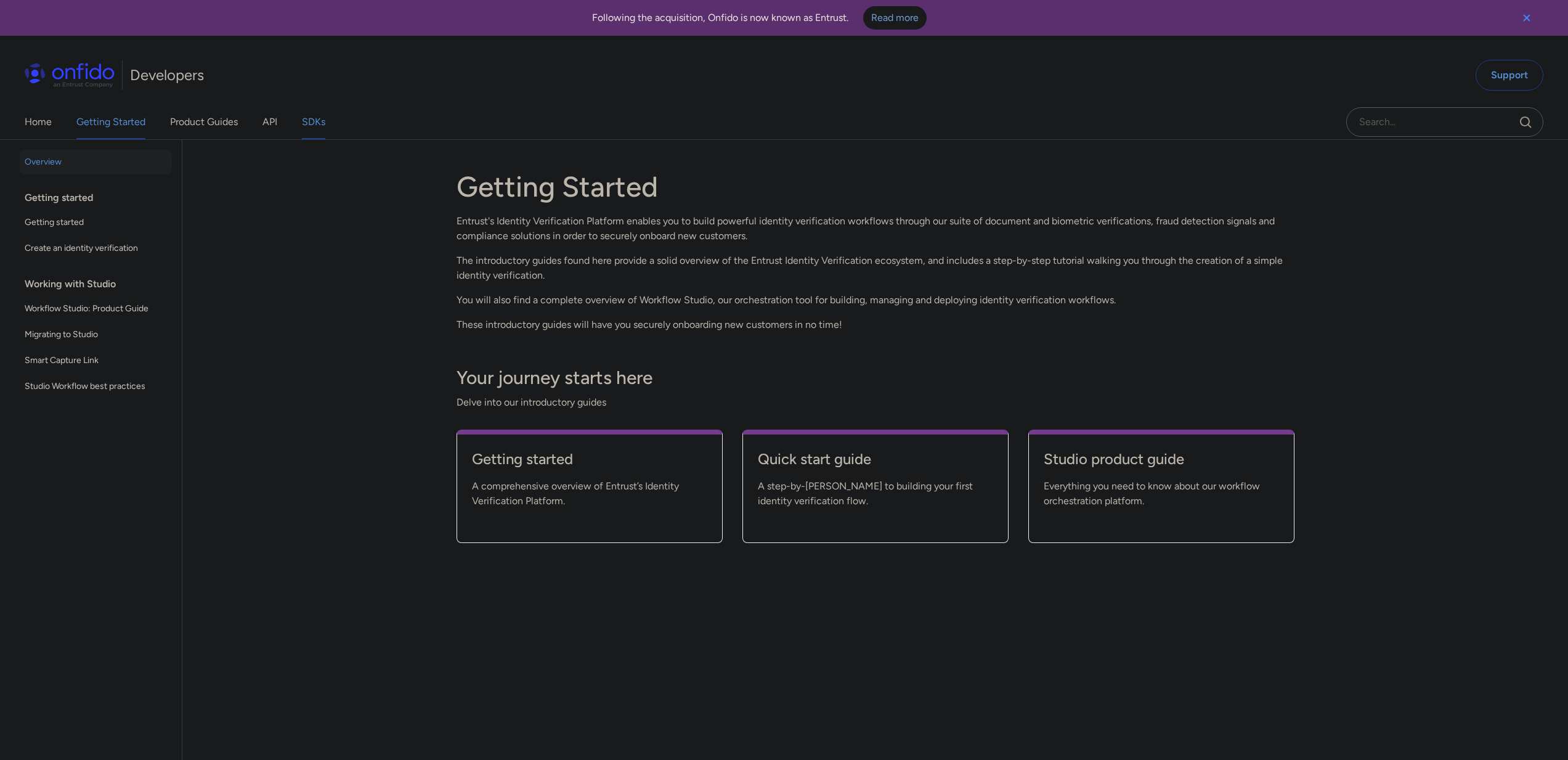
drag, startPoint x: 329, startPoint y: 354, endPoint x: 322, endPoint y: 126, distance: 228.1
click at [329, 354] on div "Back to Home Overview Getting started Getting started Create an identity verifi…" at bounding box center [784, 473] width 1568 height 666
click at [329, 256] on div "Back to Home Overview Getting started Getting started Create an identity verifi…" at bounding box center [784, 473] width 1568 height 666
click at [267, 130] on link "API" at bounding box center [269, 122] width 15 height 34
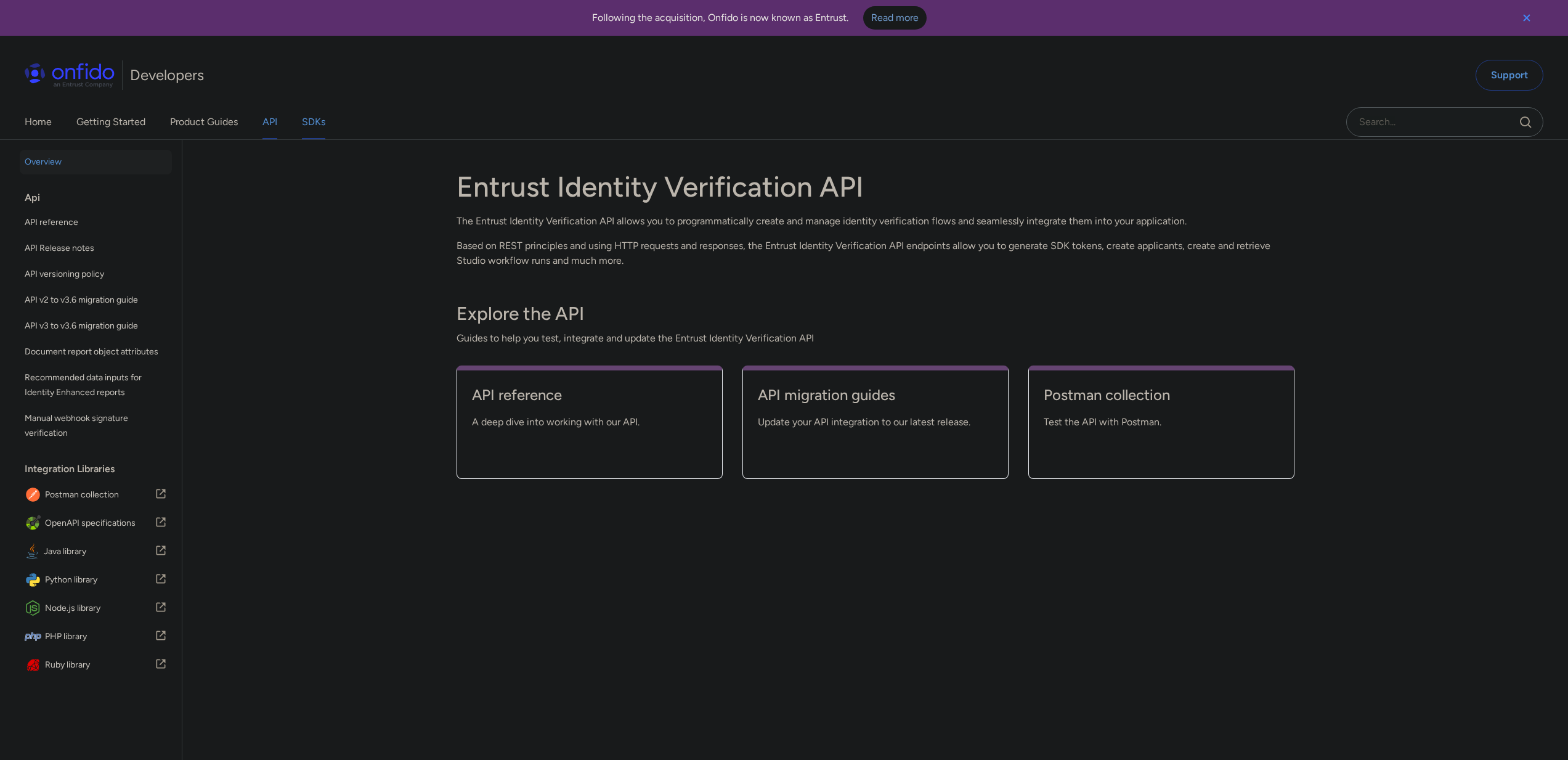
click at [314, 119] on link "SDKs" at bounding box center [313, 122] width 23 height 34
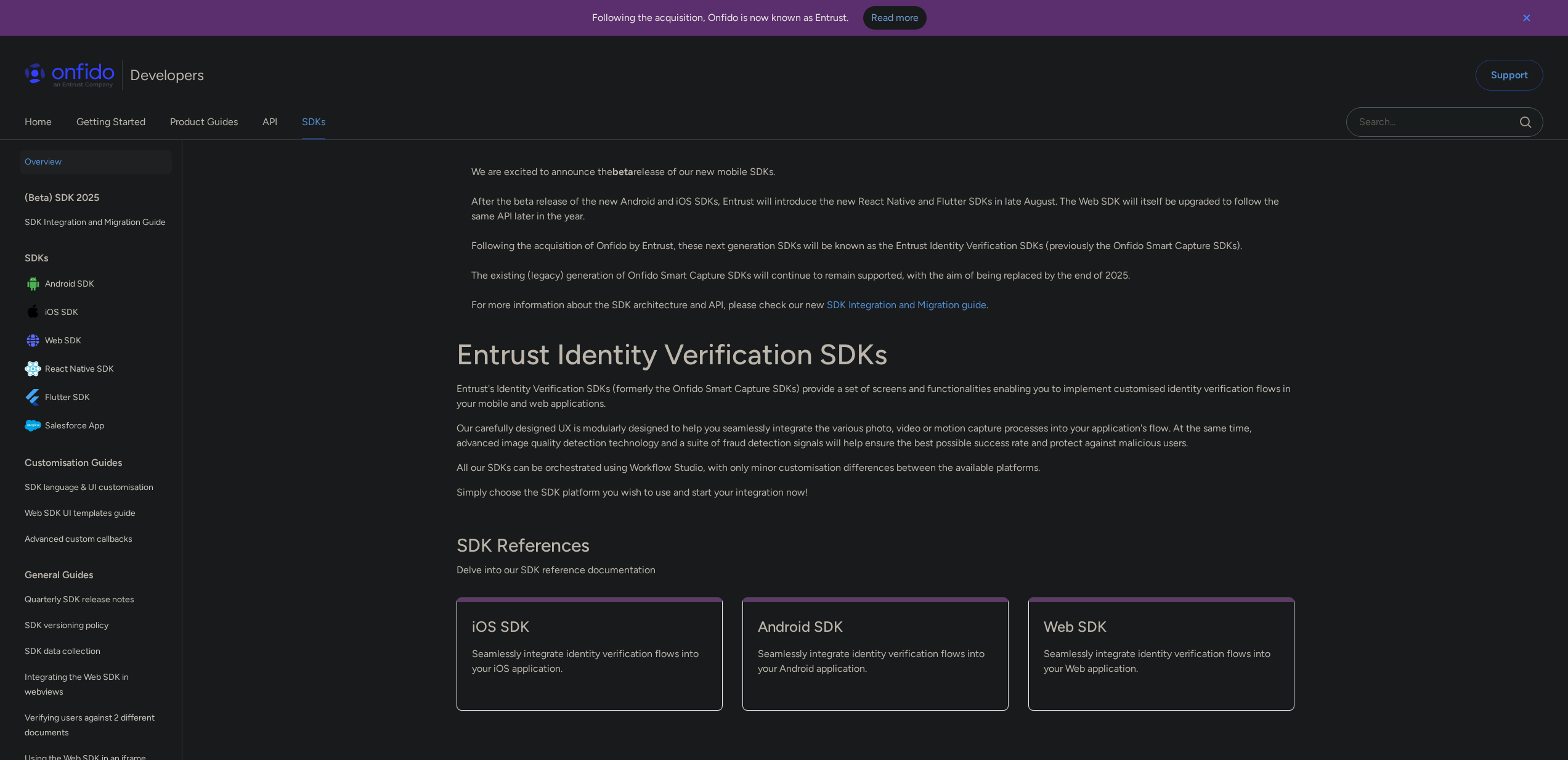
click at [322, 442] on div "Back to Home Overview (Beta) SDK 2025 SDK Integration and Migration Guide SDKs …" at bounding box center [784, 473] width 1568 height 666
click at [86, 378] on span "React Native SDK" at bounding box center [106, 369] width 122 height 17
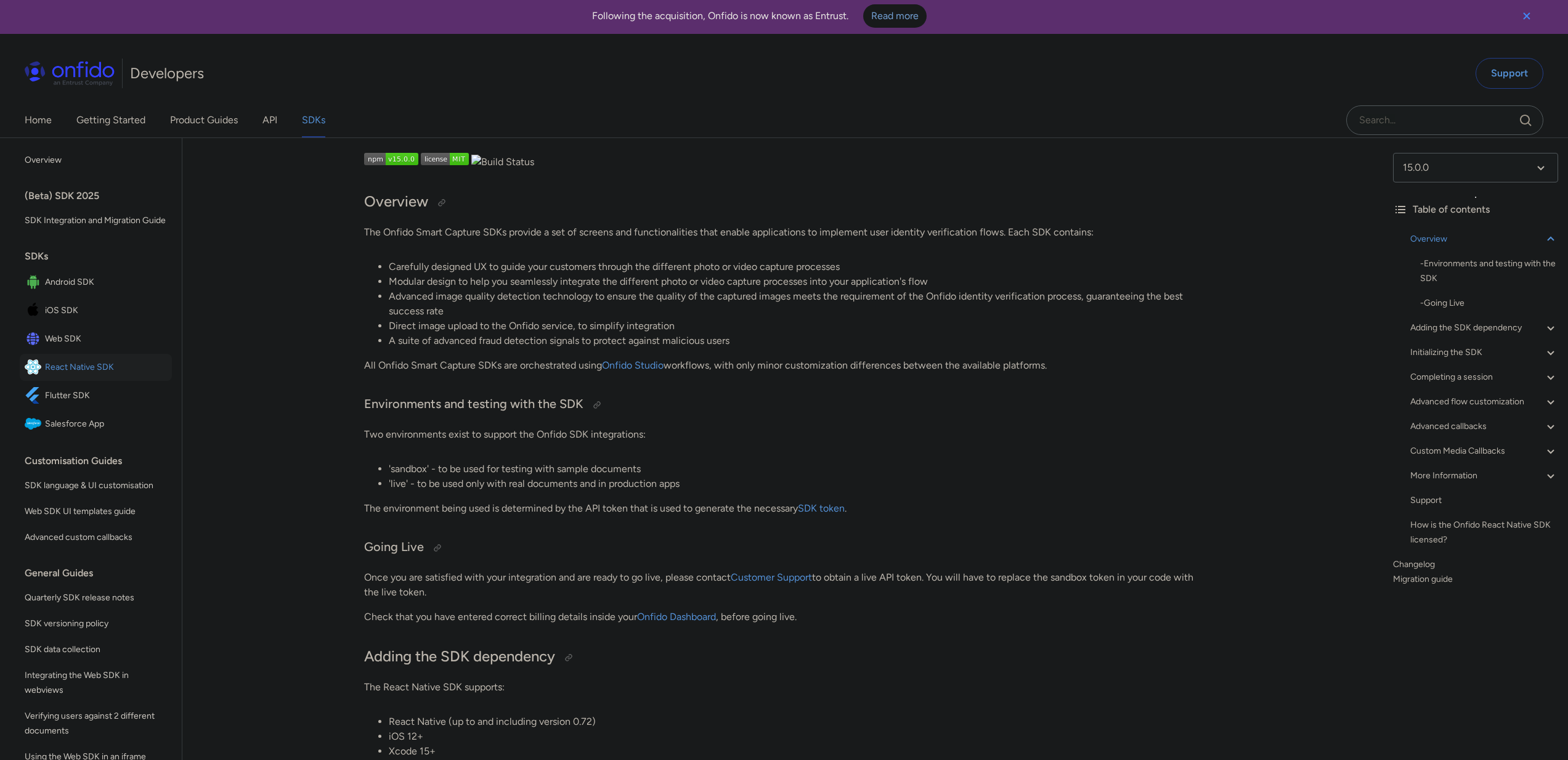
scroll to position [2, 0]
